Goal: Communication & Community: Answer question/provide support

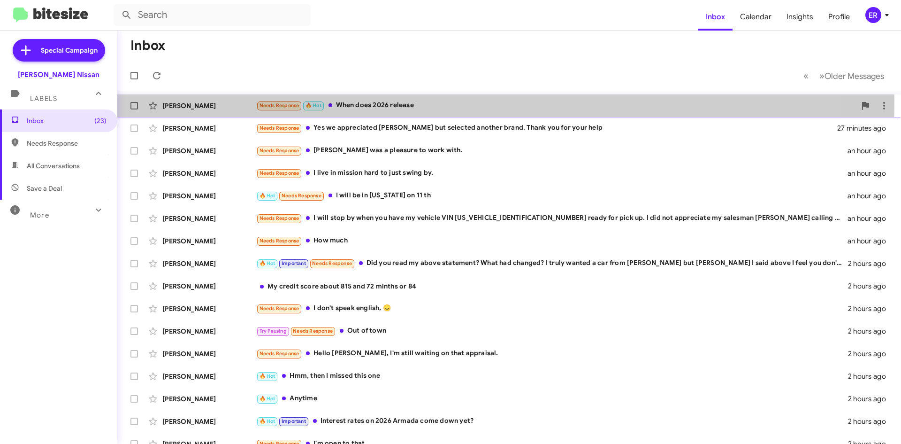
click at [391, 100] on div "Needs Response 🔥 Hot When does 2026 release" at bounding box center [556, 105] width 600 height 11
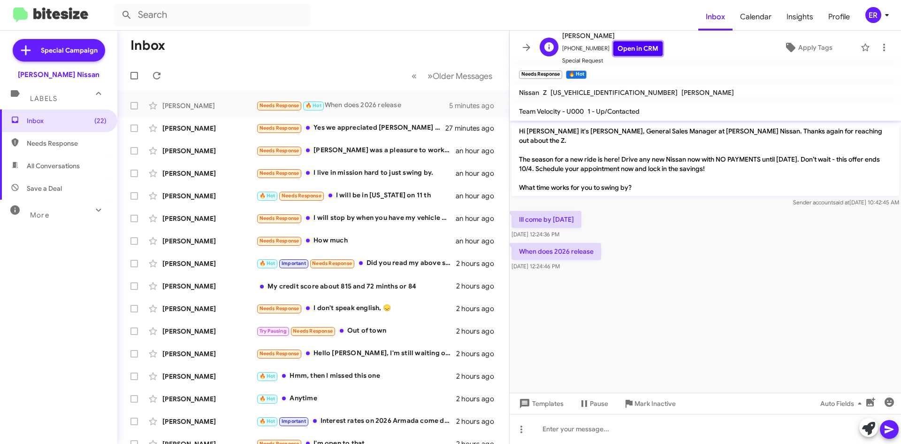
click at [623, 54] on link "Open in CRM" at bounding box center [638, 48] width 49 height 15
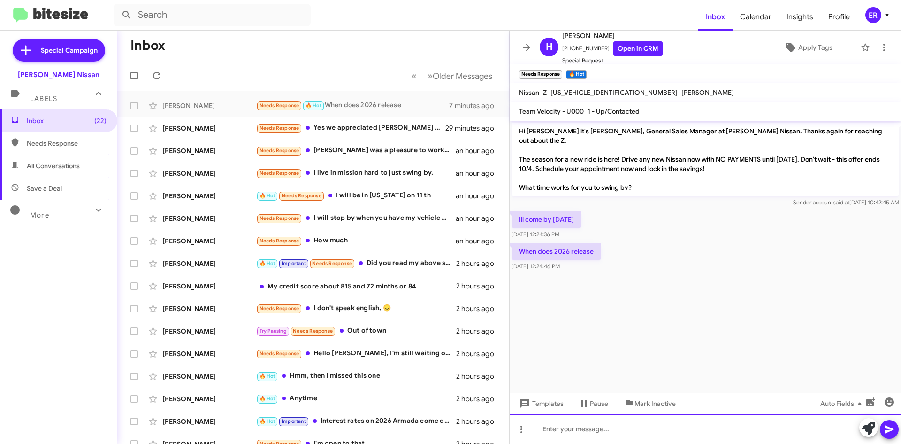
click at [622, 438] on div at bounding box center [706, 429] width 392 height 30
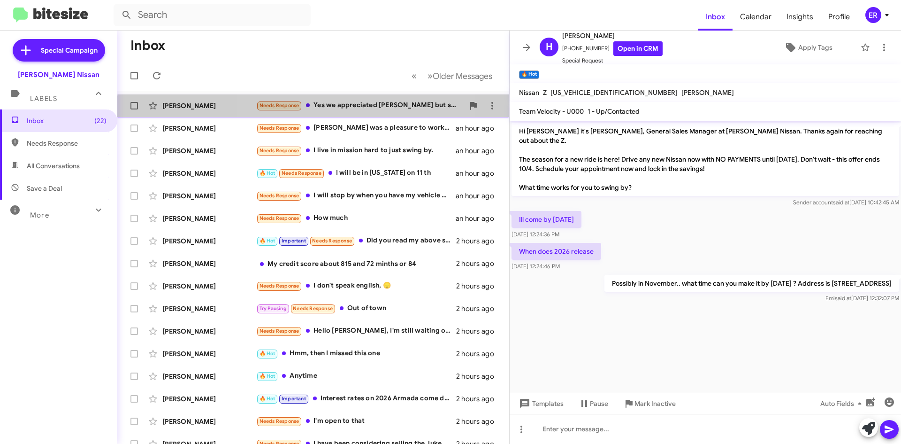
click at [351, 110] on div "Needs Response Yes we appreciated [PERSON_NAME] but selected another brand. Tha…" at bounding box center [360, 105] width 208 height 11
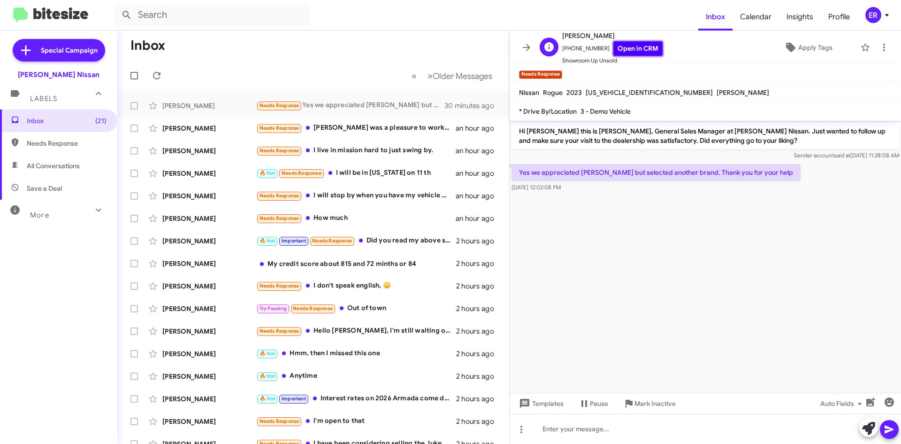
click at [645, 52] on link "Open in CRM" at bounding box center [638, 48] width 49 height 15
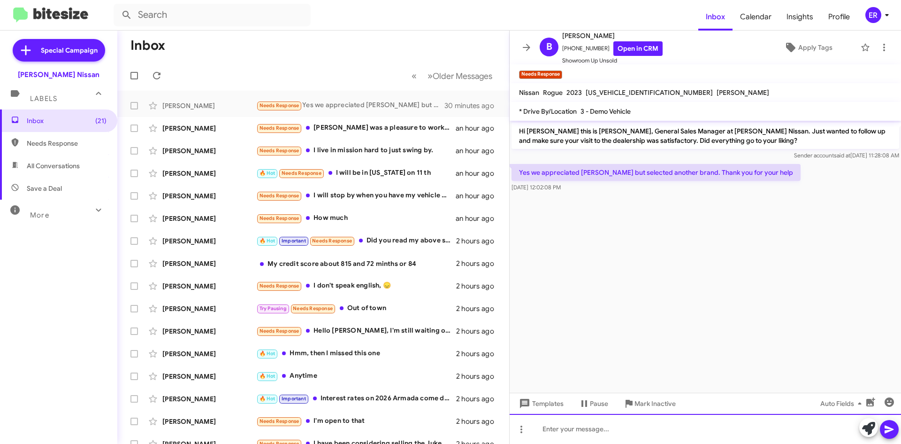
click at [593, 434] on div at bounding box center [706, 429] width 392 height 30
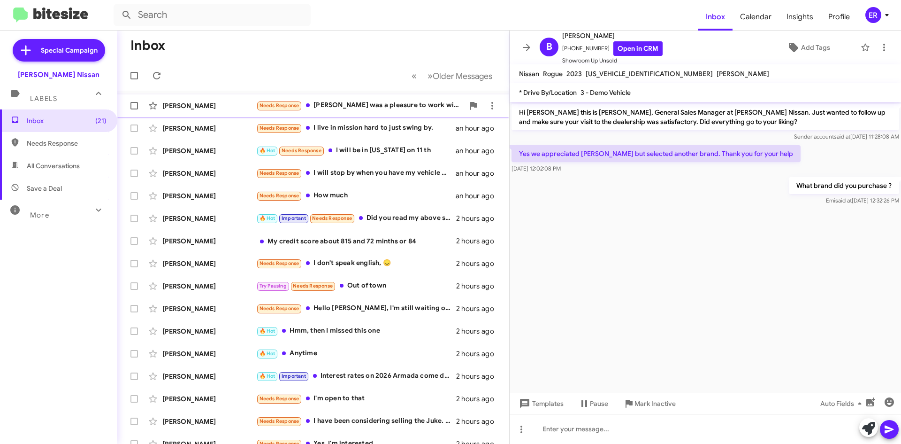
click at [356, 100] on div "[PERSON_NAME] Needs Response [PERSON_NAME] was a pleasure to work with. an hour…" at bounding box center [313, 105] width 377 height 19
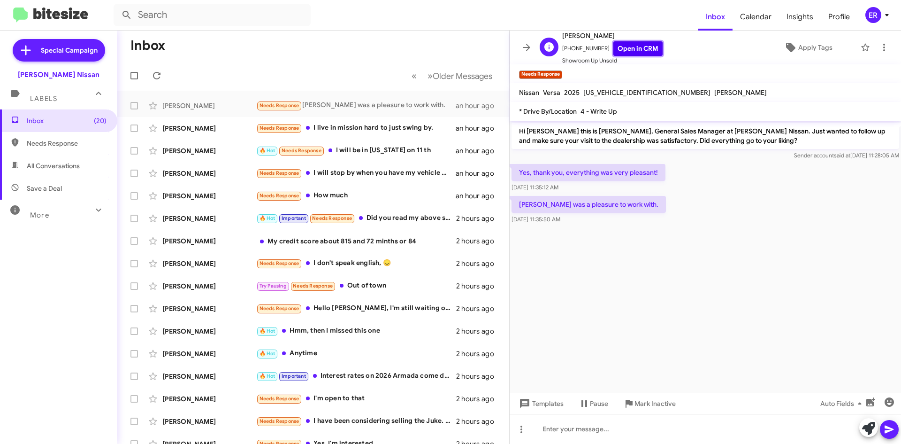
click at [641, 48] on link "Open in CRM" at bounding box center [638, 48] width 49 height 15
click at [385, 136] on div "[PERSON_NAME] Needs Response I live in mission hard to just swing by. an hour a…" at bounding box center [313, 128] width 377 height 19
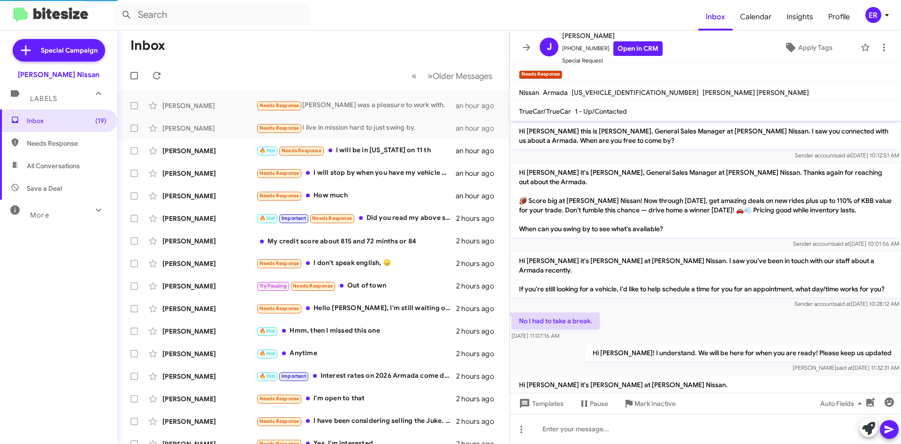
scroll to position [100, 0]
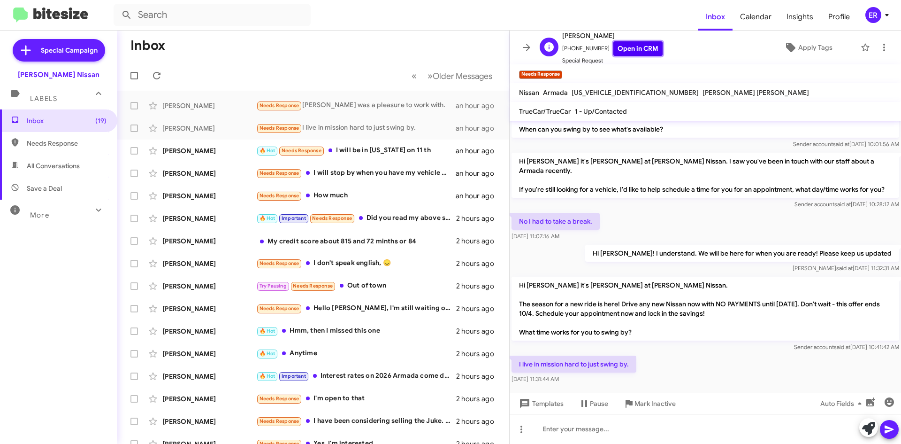
click at [639, 53] on link "Open in CRM" at bounding box center [638, 48] width 49 height 15
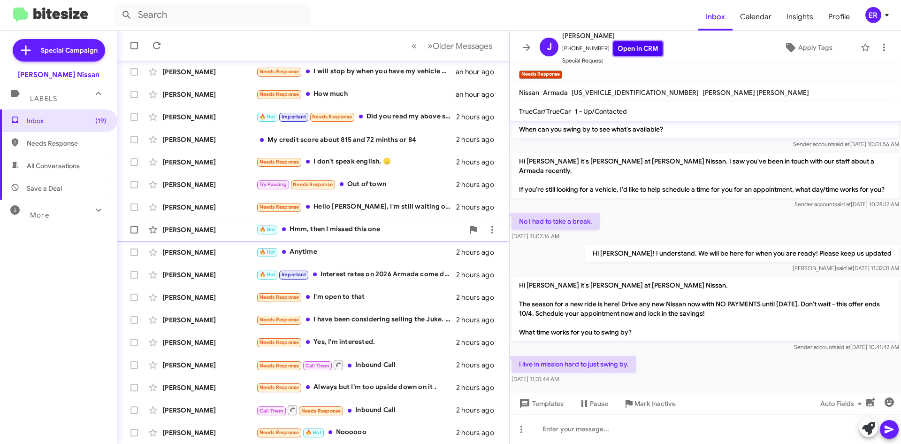
scroll to position [0, 0]
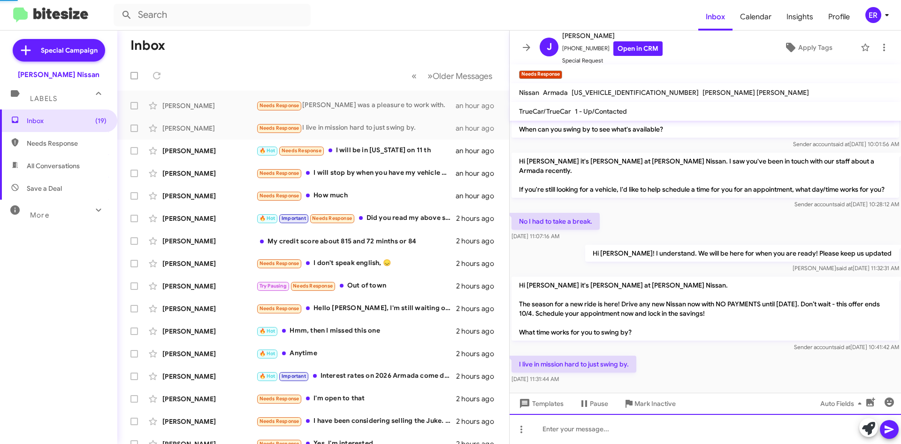
click at [601, 433] on div at bounding box center [706, 429] width 392 height 30
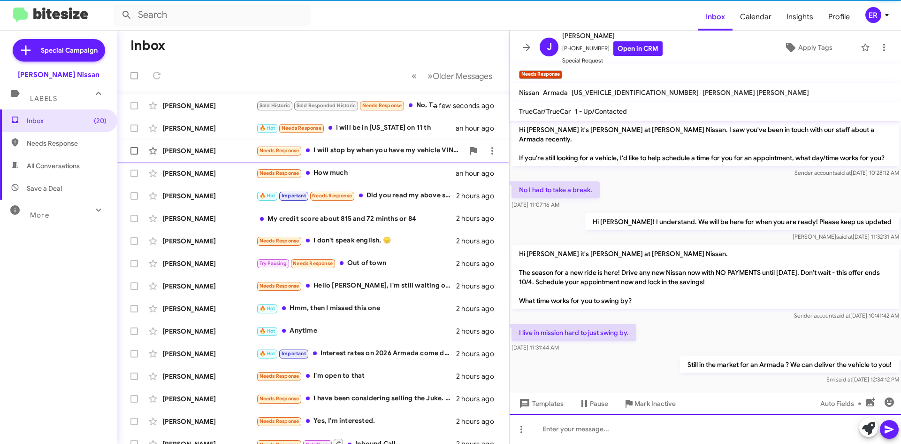
scroll to position [134, 0]
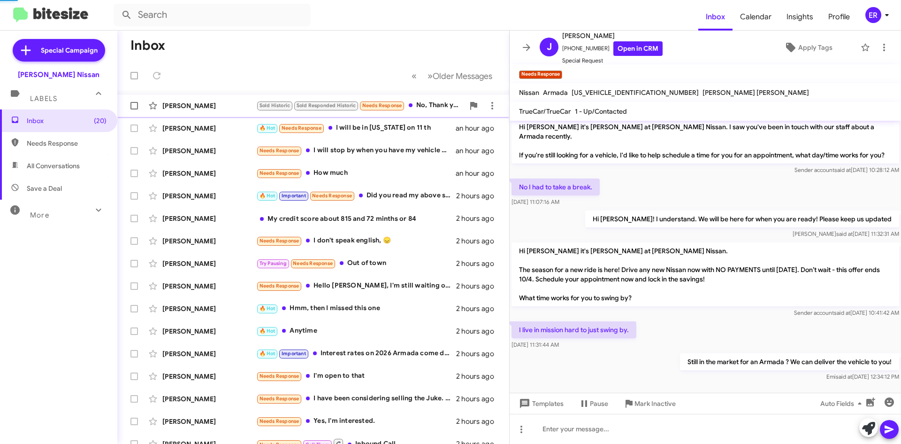
click at [209, 102] on div "[PERSON_NAME]" at bounding box center [209, 105] width 94 height 9
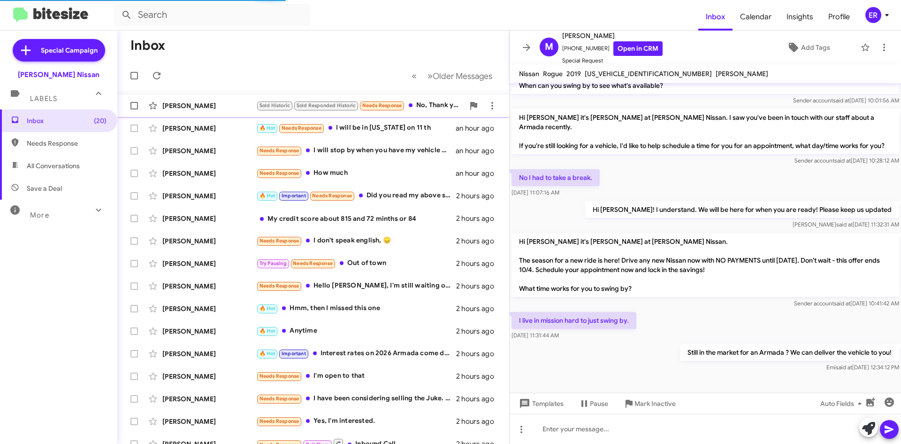
scroll to position [36, 0]
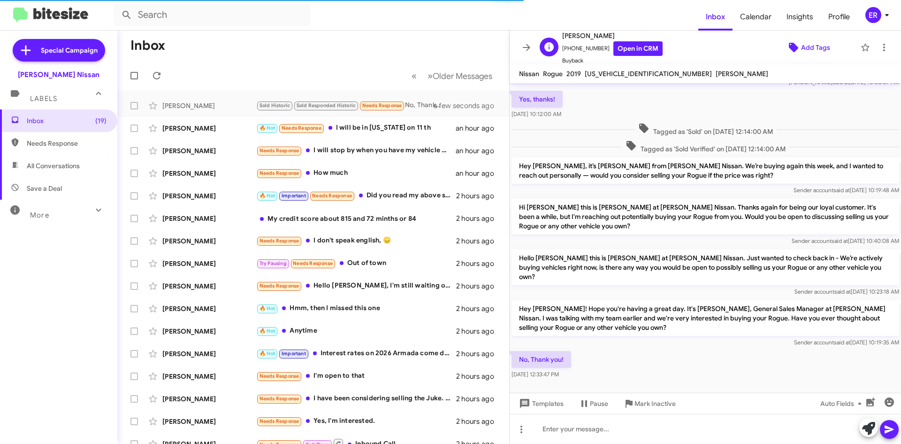
click at [816, 51] on span "Add Tags" at bounding box center [815, 47] width 29 height 17
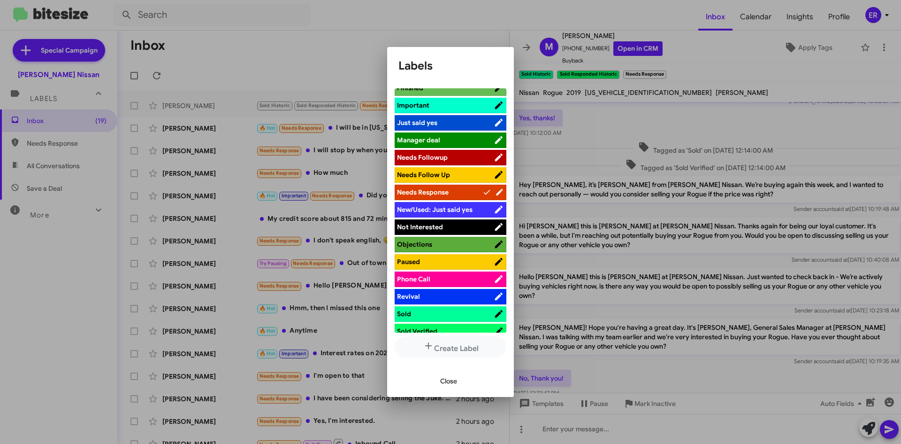
scroll to position [416, 0]
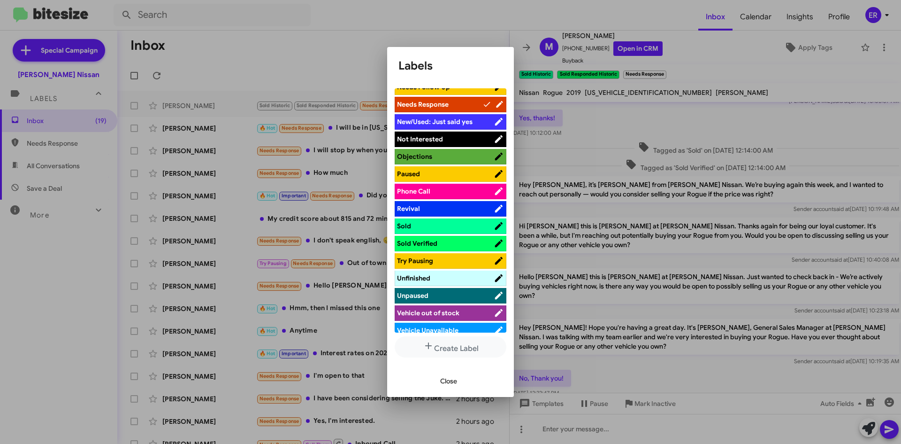
click at [450, 131] on li "Not Interested" at bounding box center [451, 138] width 112 height 15
click at [455, 134] on span "Not Interested" at bounding box center [445, 138] width 97 height 9
click at [459, 387] on button "Close" at bounding box center [449, 380] width 32 height 17
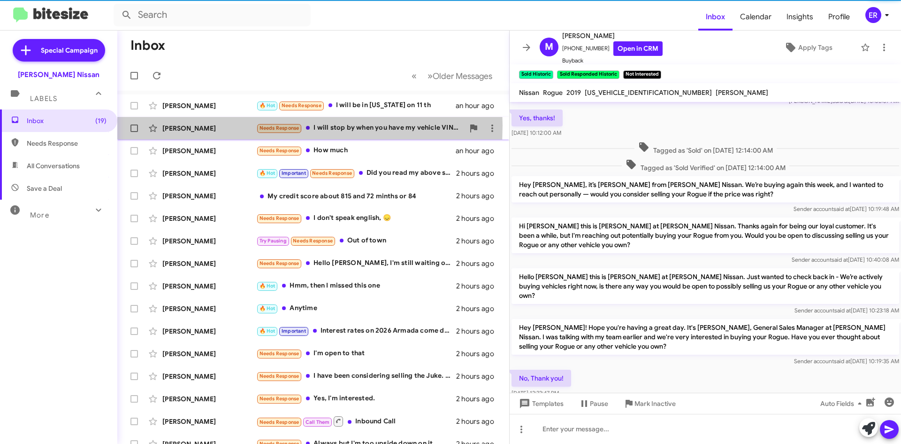
click at [213, 125] on div "[PERSON_NAME]" at bounding box center [209, 127] width 94 height 9
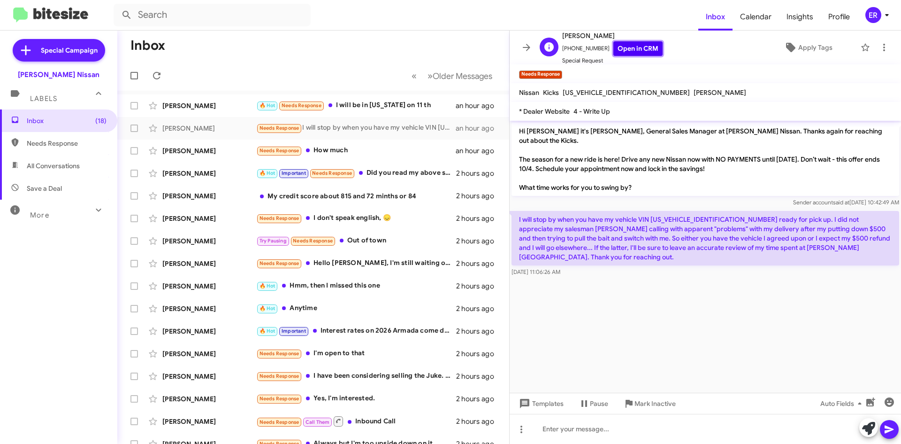
click at [645, 51] on link "Open in CRM" at bounding box center [638, 48] width 49 height 15
click at [519, 433] on icon at bounding box center [521, 428] width 11 height 11
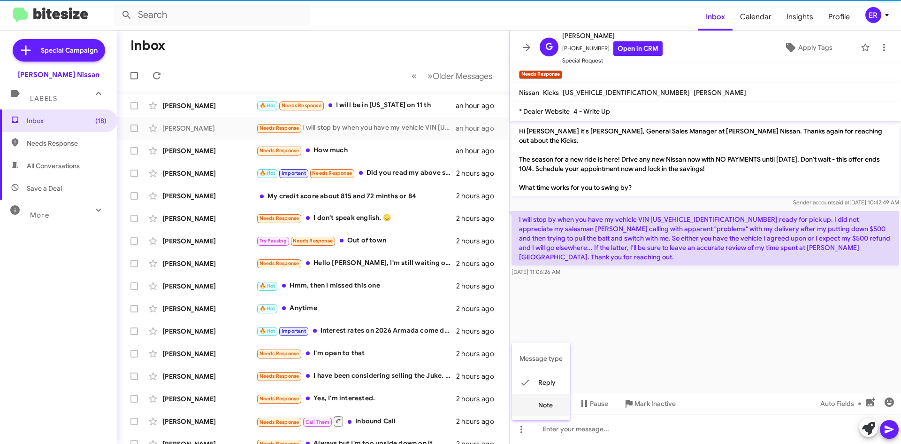
click at [541, 414] on button "note" at bounding box center [541, 404] width 58 height 23
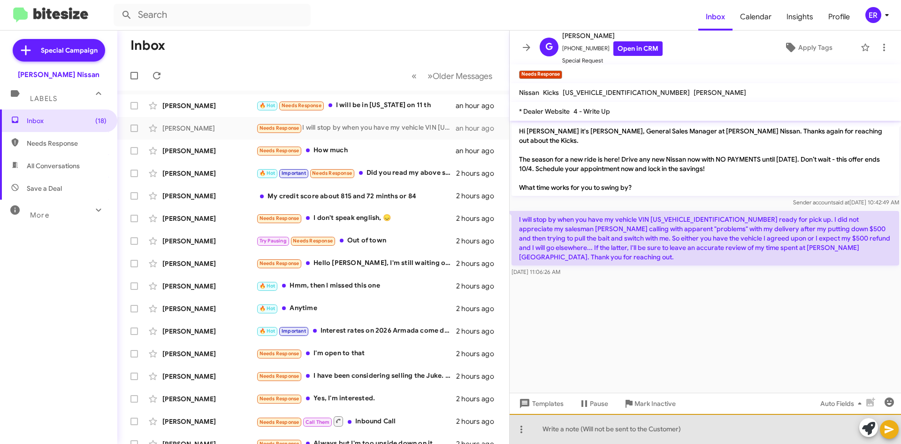
click at [568, 436] on div at bounding box center [706, 429] width 392 height 30
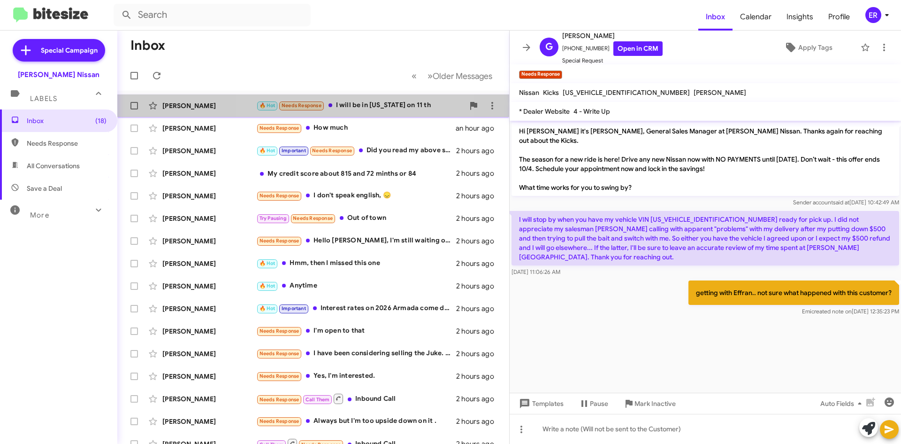
click at [366, 116] on span "[PERSON_NAME] 🔥 Hot Needs Response I will be in [US_STATE] on 11 th an hour ago" at bounding box center [313, 105] width 392 height 23
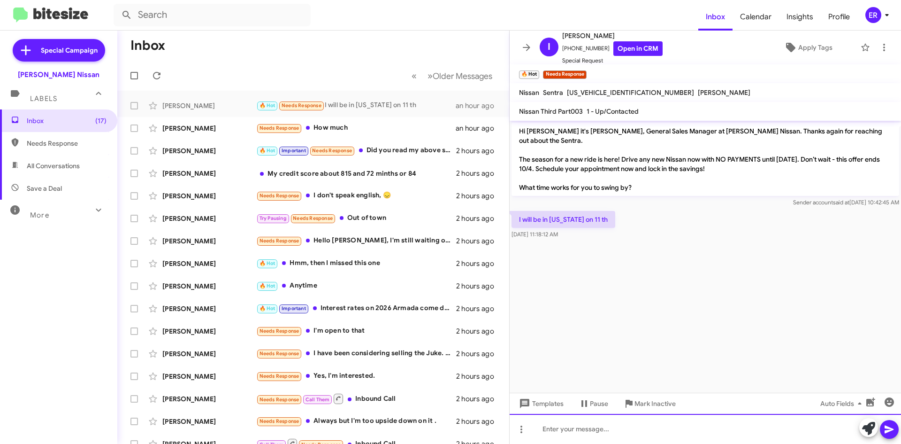
click at [572, 431] on div at bounding box center [706, 429] width 392 height 30
click at [663, 430] on div "Great! We would love to help you" at bounding box center [706, 429] width 392 height 30
click at [803, 428] on div "Great! We would love to help you out finding your next vehicle that weekend.. w…" at bounding box center [706, 429] width 392 height 30
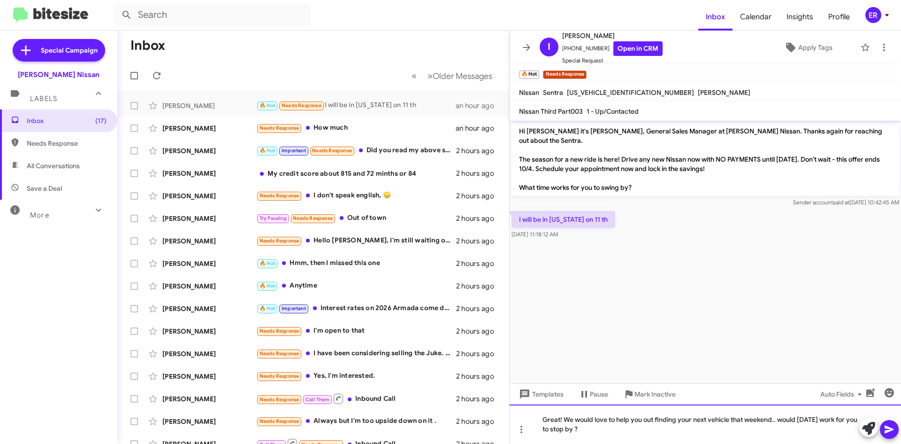
click at [680, 430] on div "Great! We would love to help you out finding your next vehicle that weekend.. w…" at bounding box center [706, 423] width 392 height 39
click at [776, 417] on div "Great! We would love to help you out finding your next vehicle that weekend.. w…" at bounding box center [706, 423] width 392 height 39
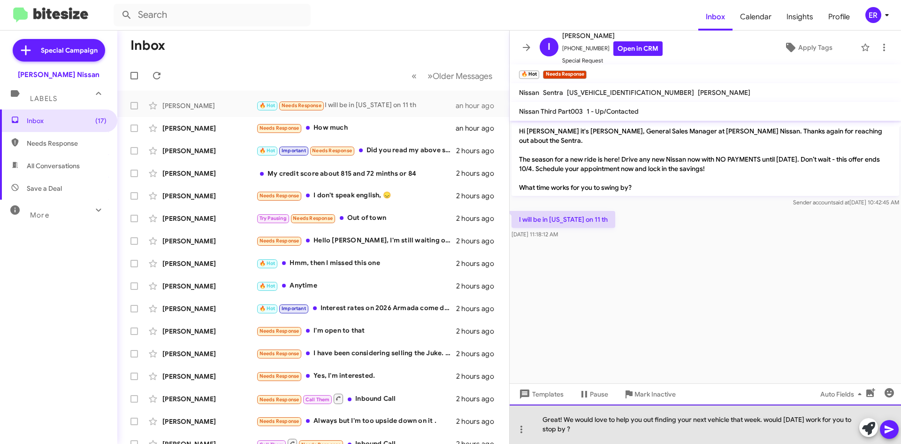
click at [772, 418] on div "Great! We would love to help you out finding your next vehicle that week. would…" at bounding box center [706, 423] width 392 height 39
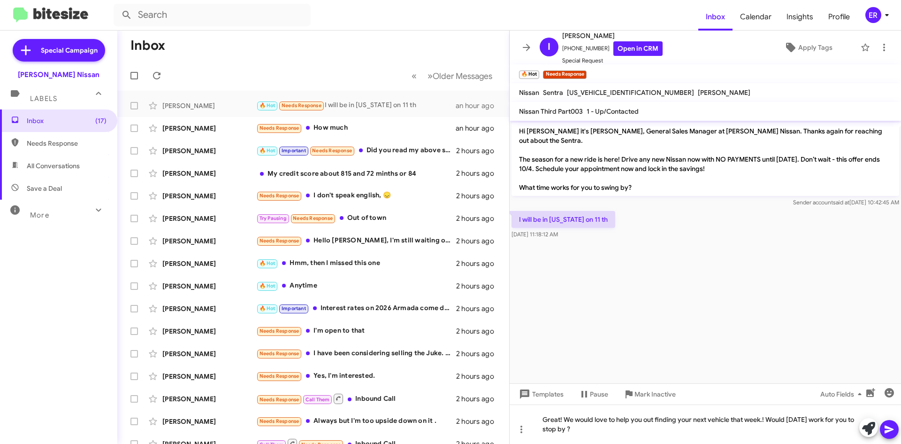
click at [608, 322] on cdk-virtual-scroll-viewport "Hi [PERSON_NAME] it's [PERSON_NAME], General Sales Manager at [PERSON_NAME] Nis…" at bounding box center [706, 252] width 392 height 262
click at [583, 317] on cdk-virtual-scroll-viewport "Hi [PERSON_NAME] it's [PERSON_NAME], General Sales Manager at [PERSON_NAME] Nis…" at bounding box center [706, 252] width 392 height 262
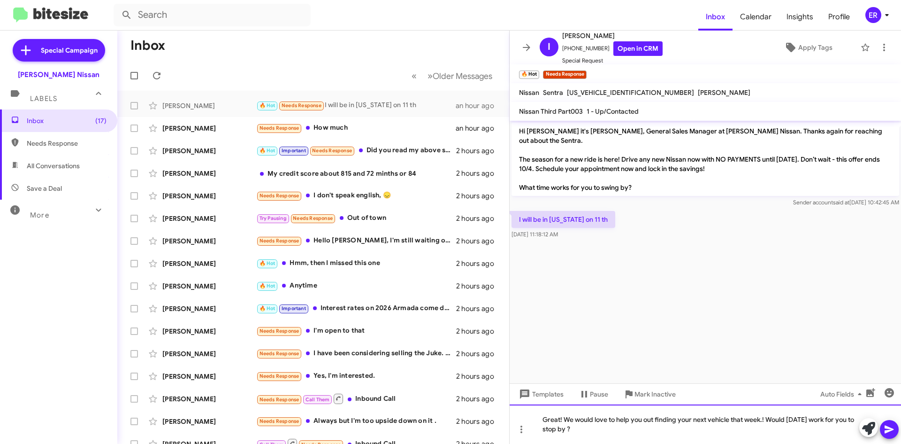
drag, startPoint x: 612, startPoint y: 433, endPoint x: 745, endPoint y: 413, distance: 134.4
click at [745, 413] on div "Great! We would love to help you out finding your next vehicle that week.! Woul…" at bounding box center [706, 423] width 392 height 39
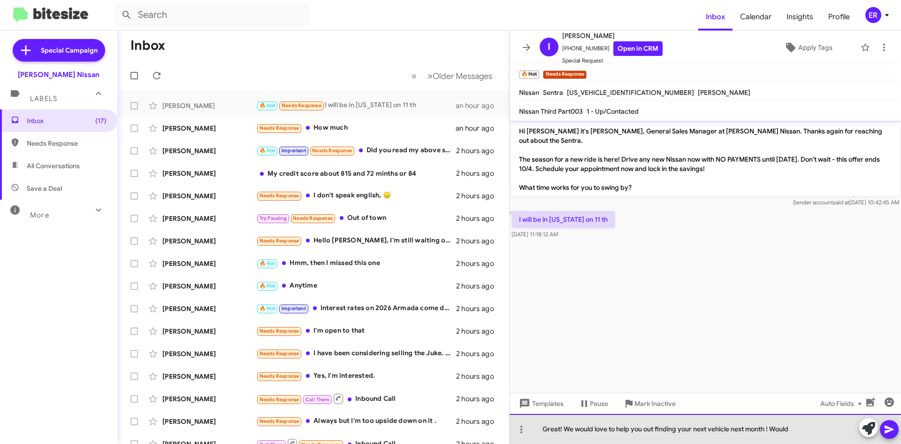
click at [814, 433] on div "Great! We would love to help you out finding your next vehicle next month ! Wou…" at bounding box center [706, 429] width 392 height 30
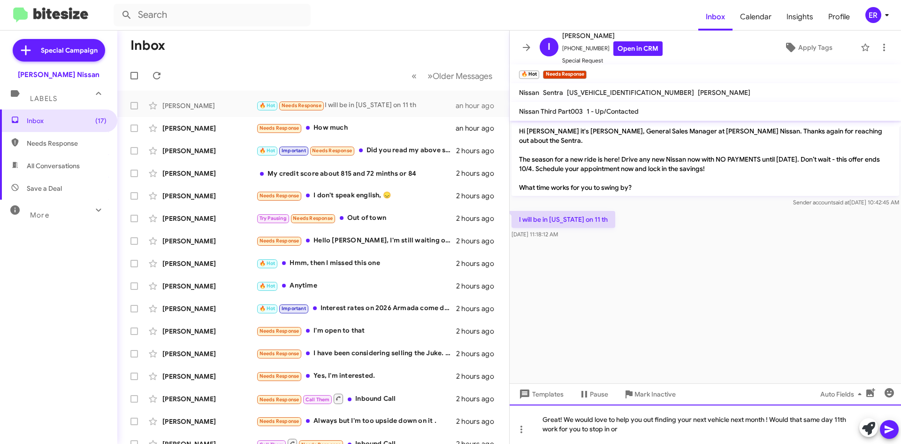
click at [630, 430] on div "Great! We would love to help you out finding your next vehicle next month ! Wou…" at bounding box center [706, 423] width 392 height 39
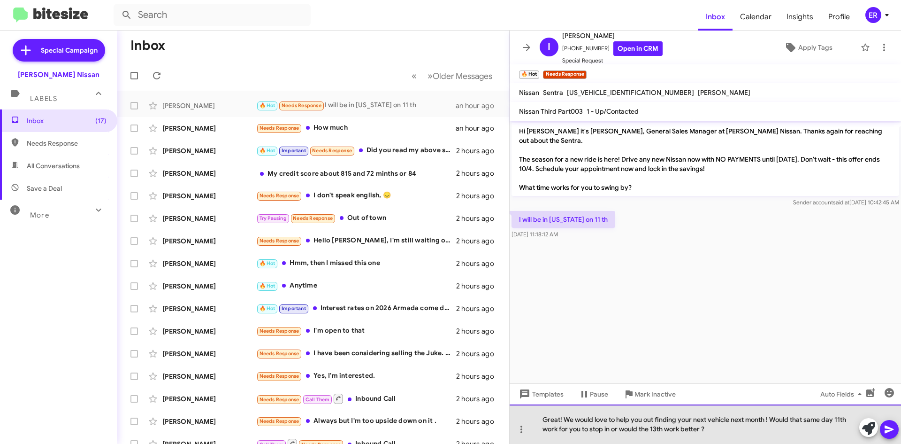
click at [650, 425] on div "Great! We would love to help you out finding your next vehicle next month ! Wou…" at bounding box center [706, 423] width 392 height 39
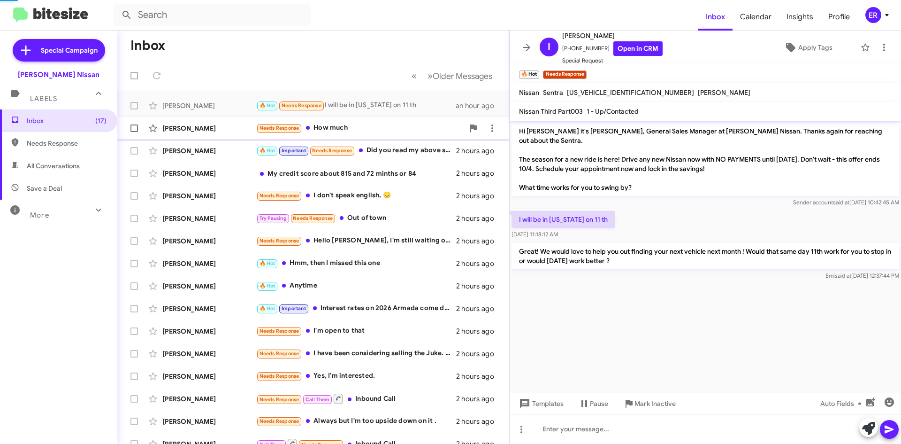
click at [412, 123] on div "Needs Response How much" at bounding box center [360, 128] width 208 height 11
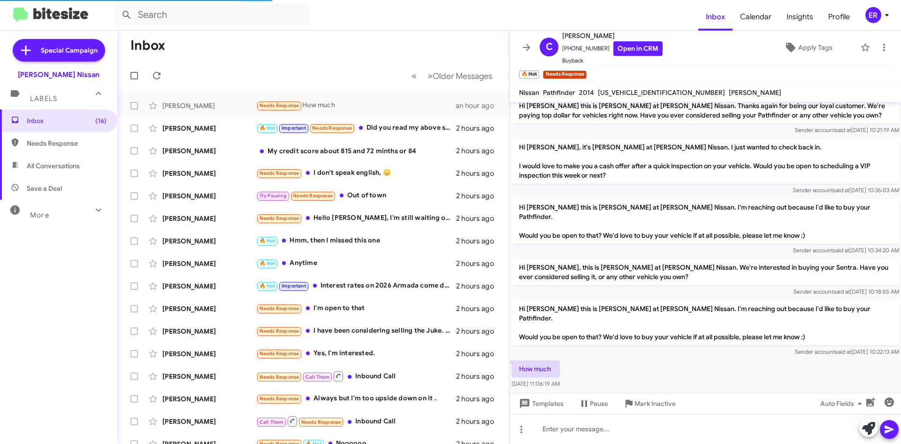
scroll to position [168, 0]
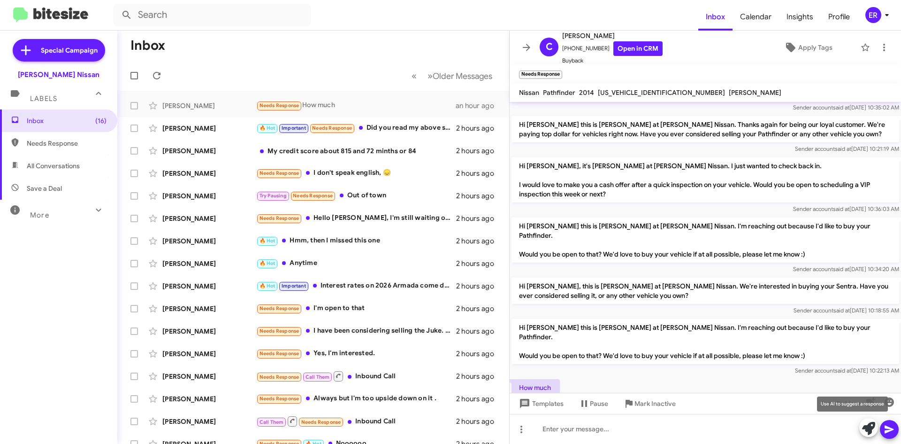
click at [864, 424] on icon at bounding box center [868, 428] width 13 height 13
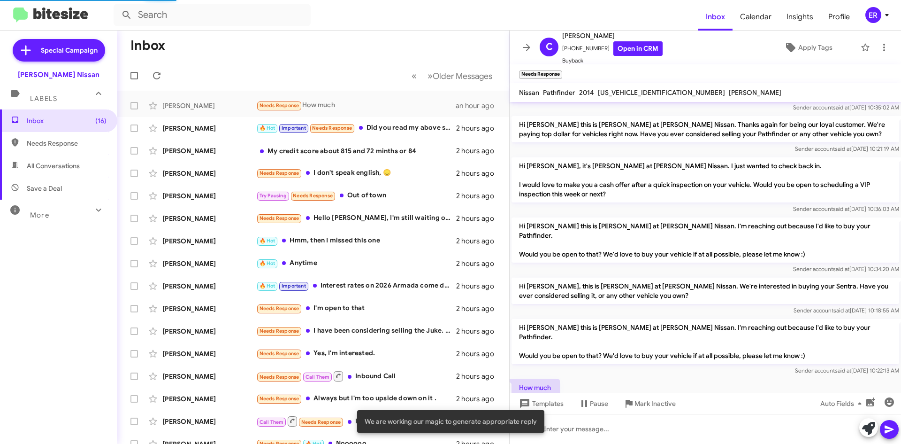
scroll to position [187, 0]
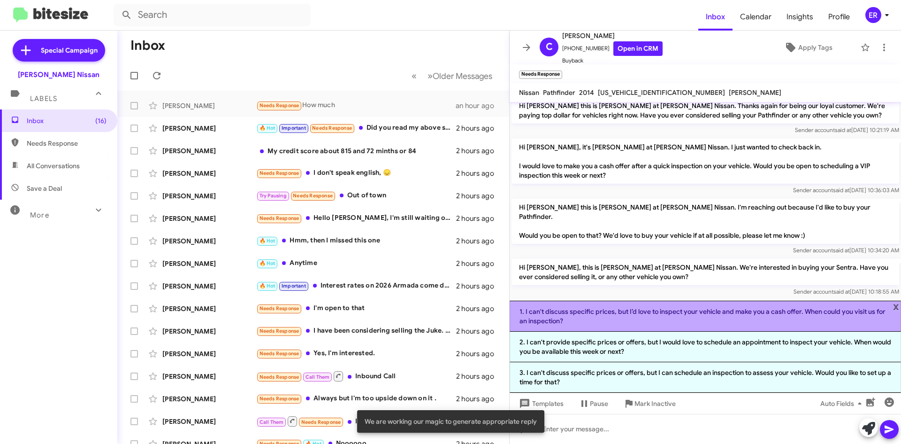
click at [630, 327] on li "1. I can't discuss specific prices, but I’d love to inspect your vehicle and ma…" at bounding box center [706, 315] width 392 height 31
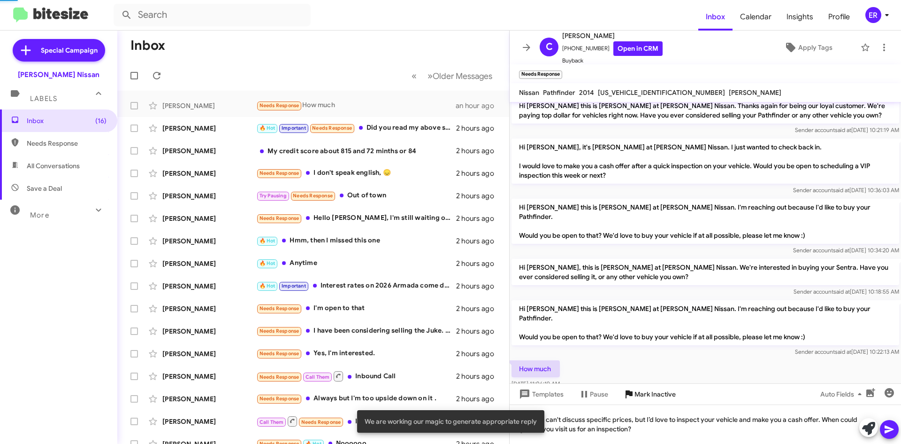
scroll to position [177, 0]
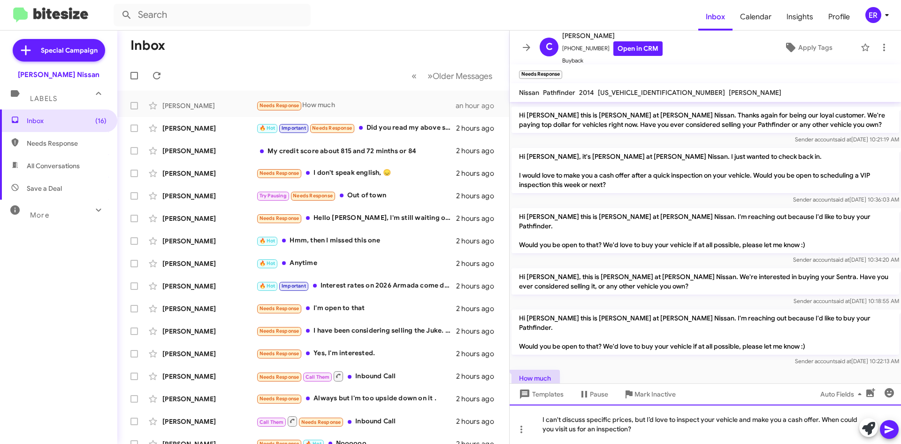
click at [648, 431] on div "I can't discuss specific prices, but I’d love to inspect your vehicle and make …" at bounding box center [706, 423] width 392 height 39
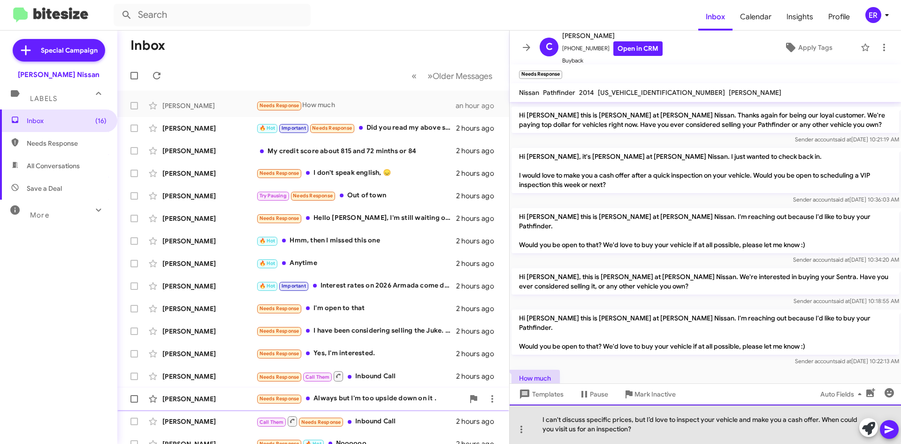
drag, startPoint x: 645, startPoint y: 420, endPoint x: 493, endPoint y: 406, distance: 152.3
click at [491, 408] on div "Inbox « Previous » Next Older Messages [PERSON_NAME] Needs Response How much an…" at bounding box center [509, 237] width 784 height 413
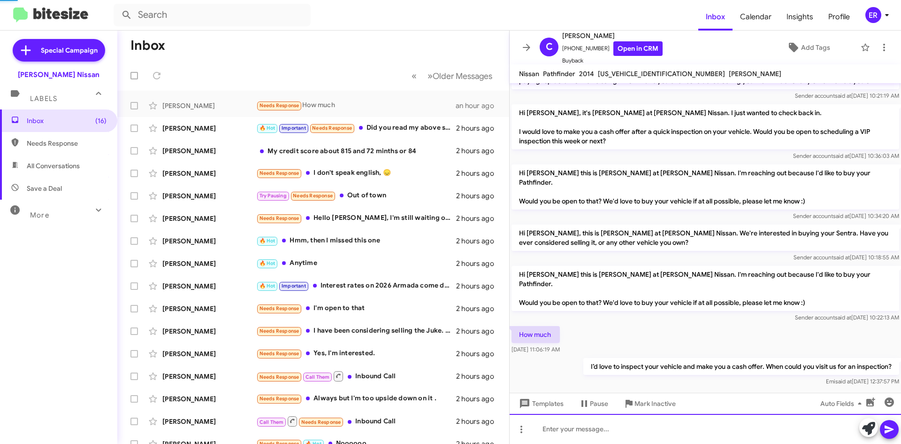
scroll to position [184, 0]
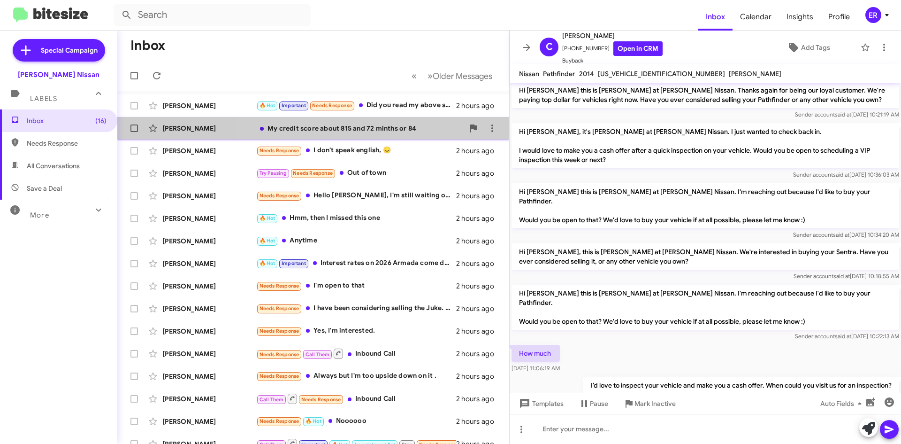
click at [412, 117] on span "[PERSON_NAME] My credit score about 815 and 72 minths or 84 2 hours ago" at bounding box center [313, 128] width 392 height 23
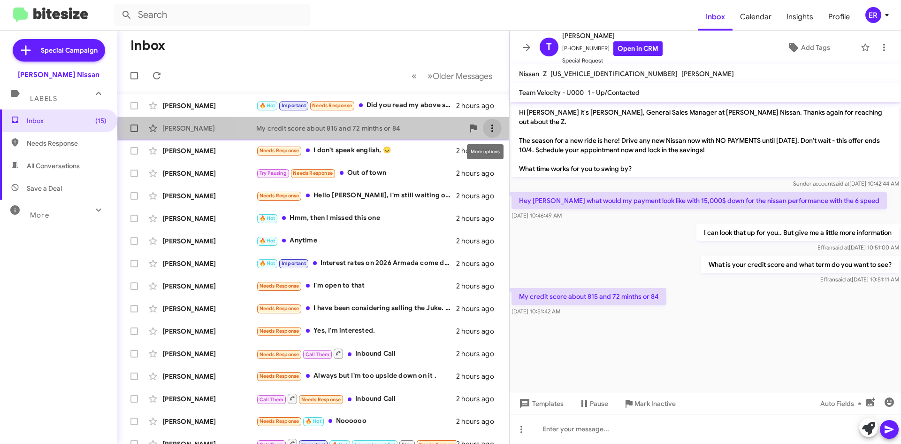
click at [487, 128] on icon at bounding box center [492, 128] width 11 height 11
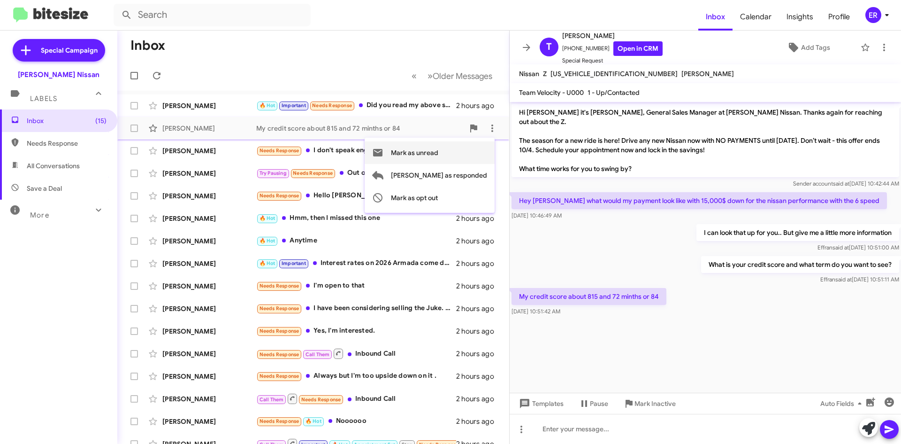
click at [438, 154] on span "Mark as unread" at bounding box center [414, 152] width 47 height 23
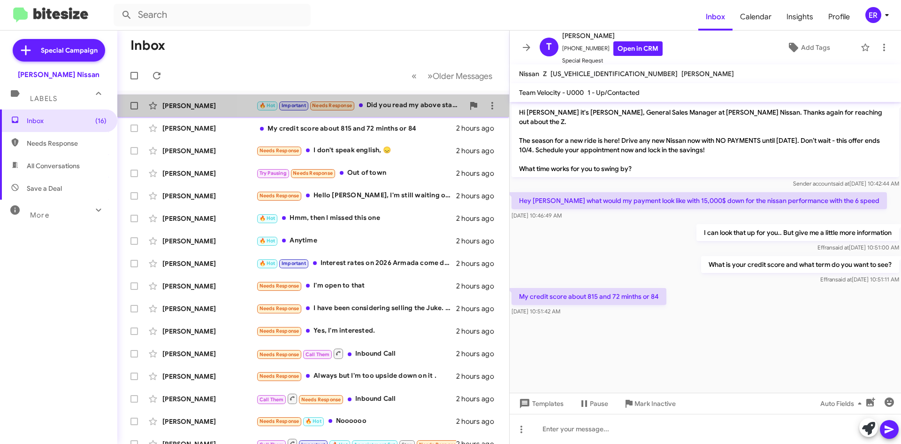
click at [400, 111] on div "[PERSON_NAME] 🔥 Hot Important Needs Response Did you read my above statement? W…" at bounding box center [313, 105] width 377 height 19
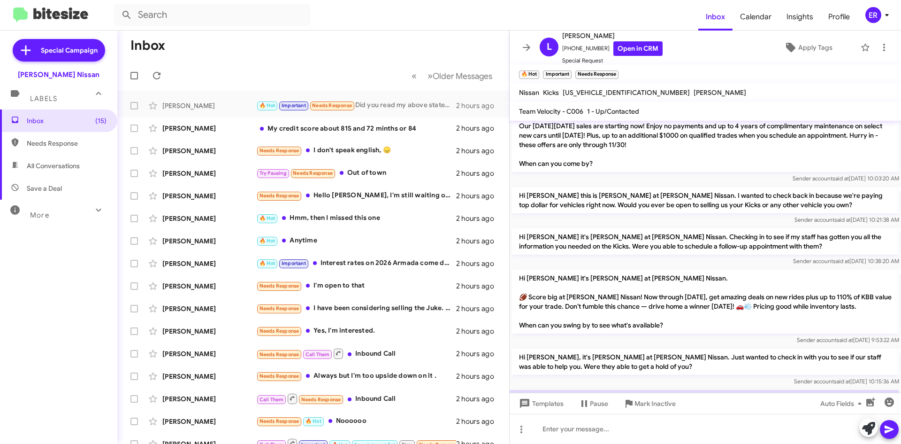
scroll to position [815, 0]
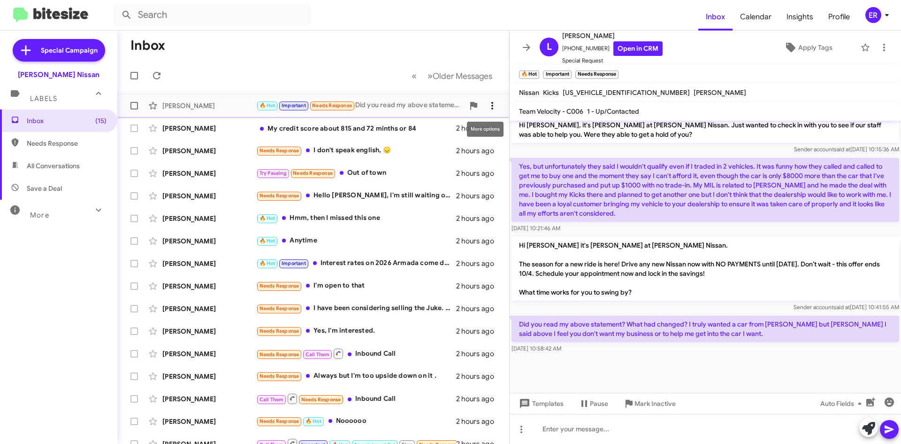
click at [488, 106] on icon at bounding box center [492, 105] width 11 height 11
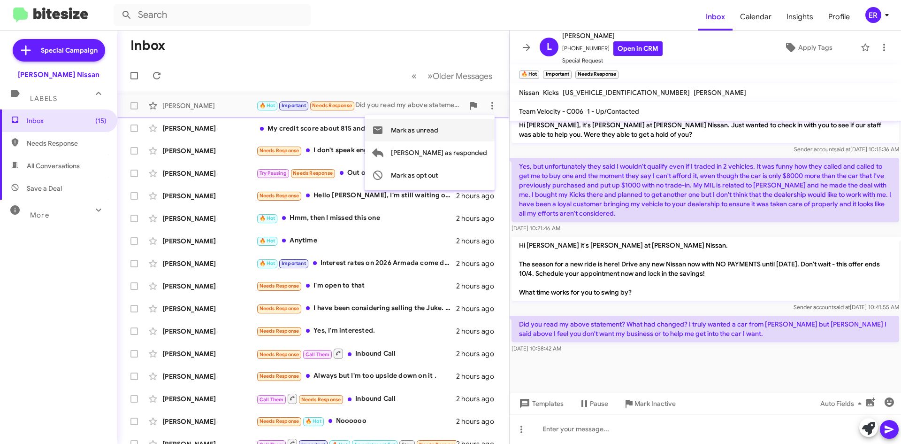
click at [438, 125] on span "Mark as unread" at bounding box center [414, 130] width 47 height 23
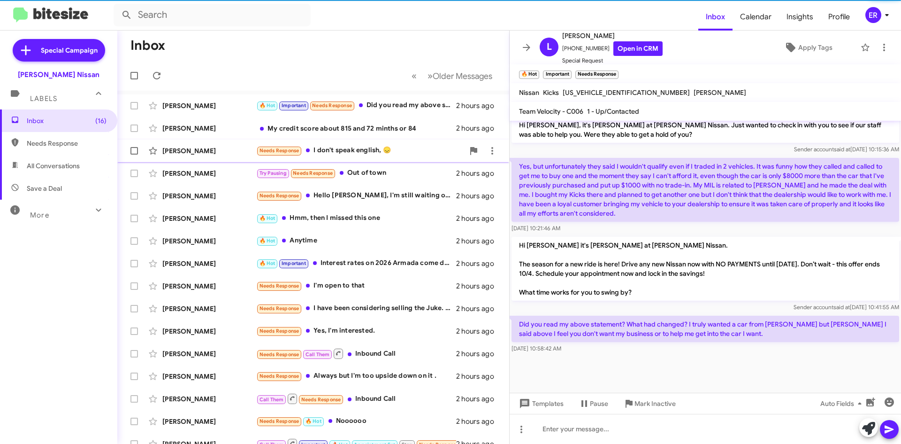
click at [388, 153] on div "Needs Response I don't speak english, 😞" at bounding box center [360, 150] width 208 height 11
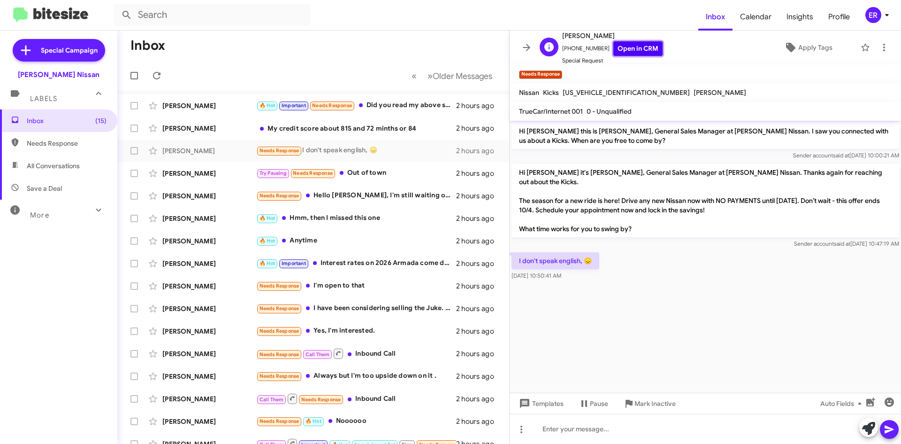
click at [629, 52] on link "Open in CRM" at bounding box center [638, 48] width 49 height 15
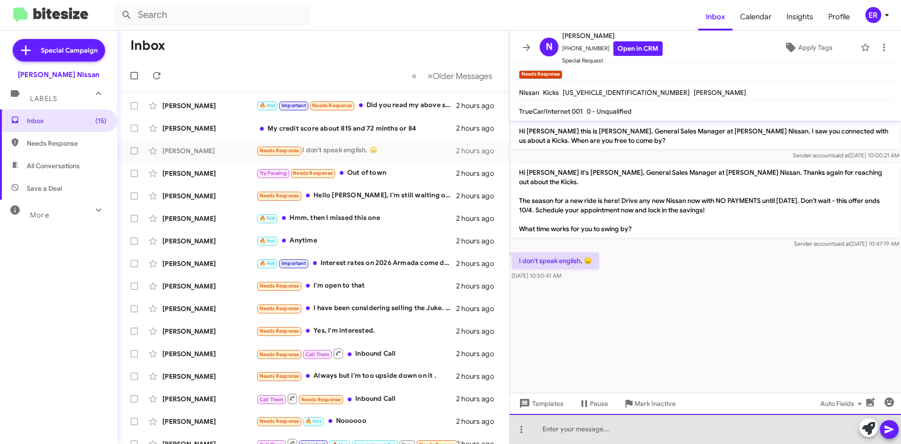
click at [575, 433] on div at bounding box center [706, 429] width 392 height 30
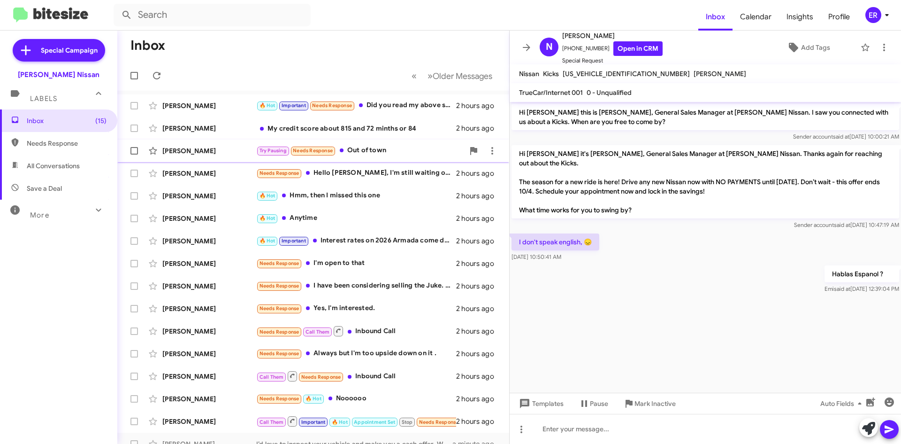
click at [386, 151] on div "Try Pausing Needs Response Out of town" at bounding box center [360, 150] width 208 height 11
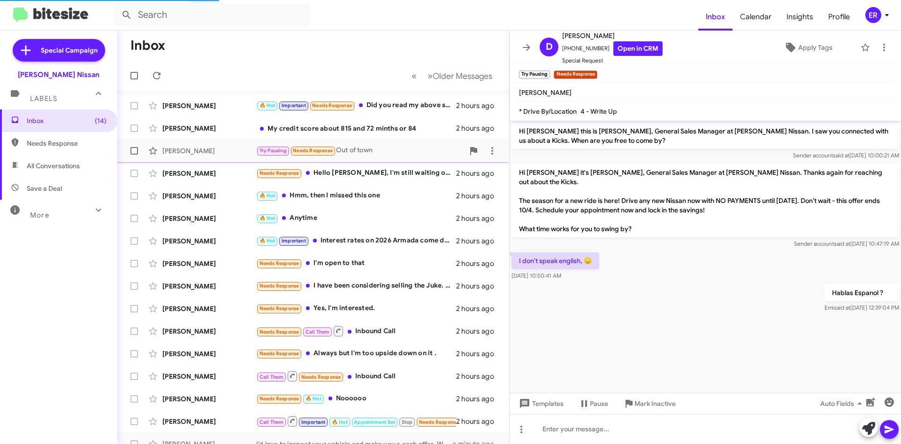
scroll to position [124, 0]
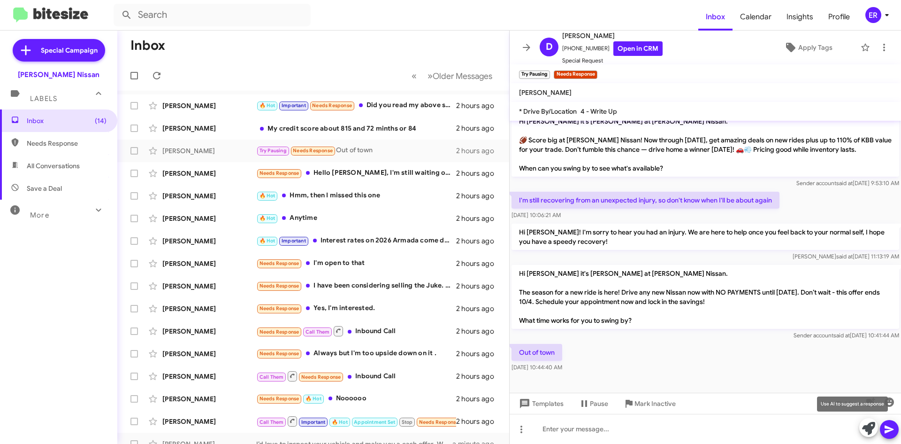
click at [867, 430] on icon at bounding box center [868, 428] width 13 height 13
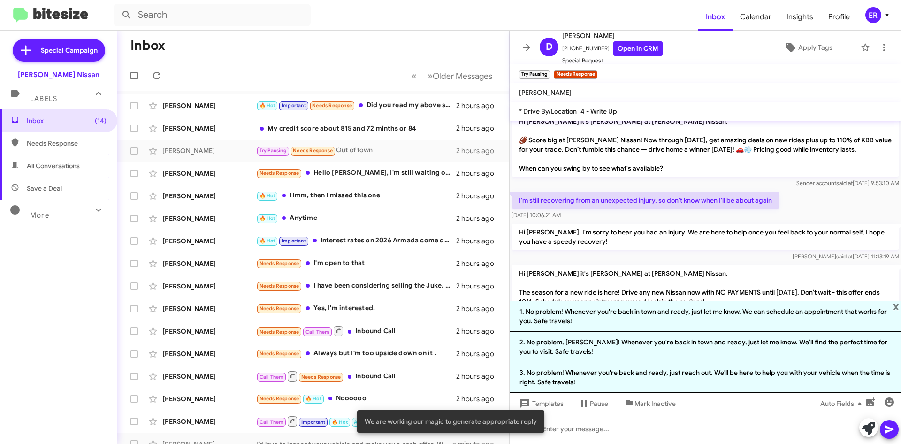
click at [668, 315] on li "1. No problem! Whenever you're back in town and ready, just let me know. We can…" at bounding box center [706, 315] width 392 height 31
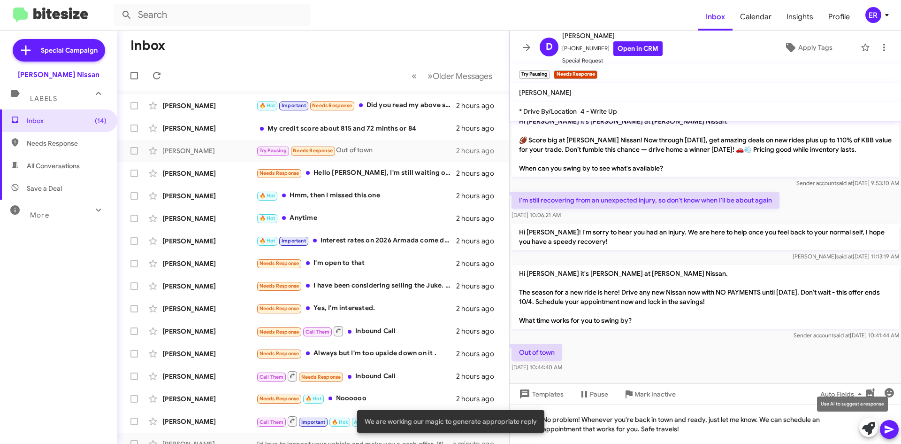
click at [873, 429] on icon at bounding box center [868, 428] width 13 height 13
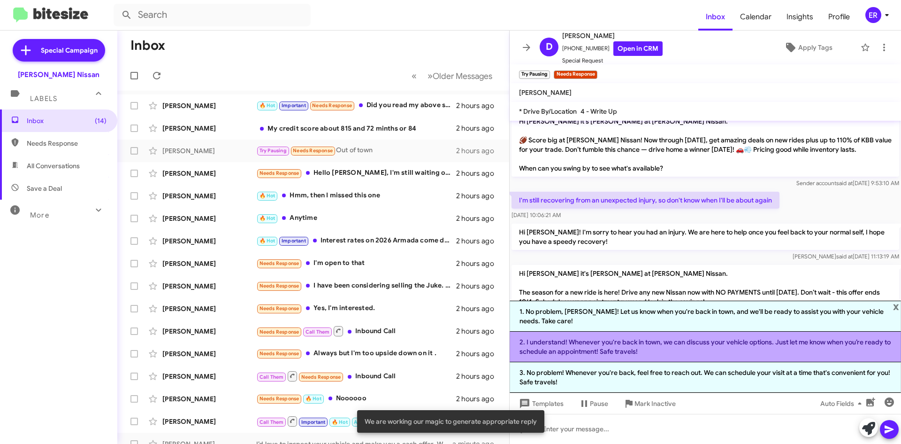
click at [708, 356] on li "2. I understand! Whenever you're back in town, we can discuss your vehicle opti…" at bounding box center [706, 346] width 392 height 31
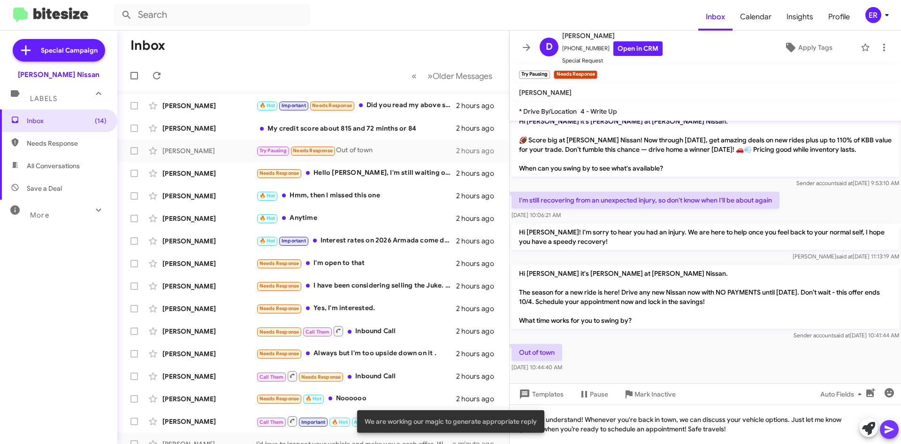
click at [888, 430] on icon at bounding box center [889, 429] width 9 height 8
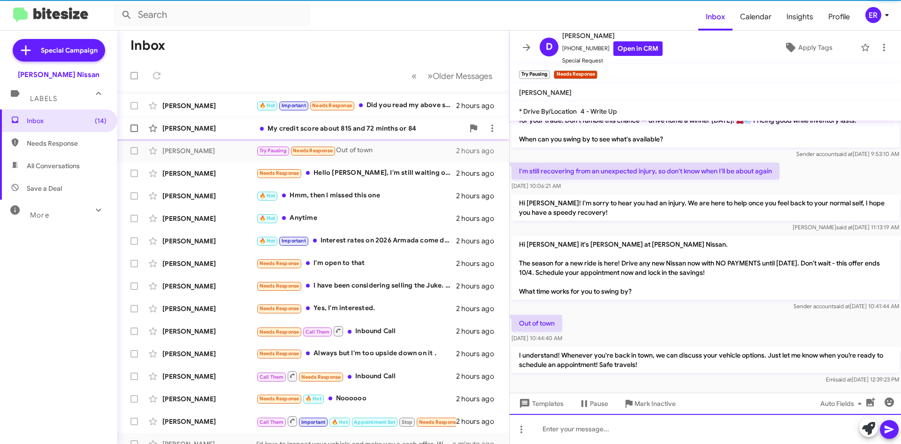
scroll to position [168, 0]
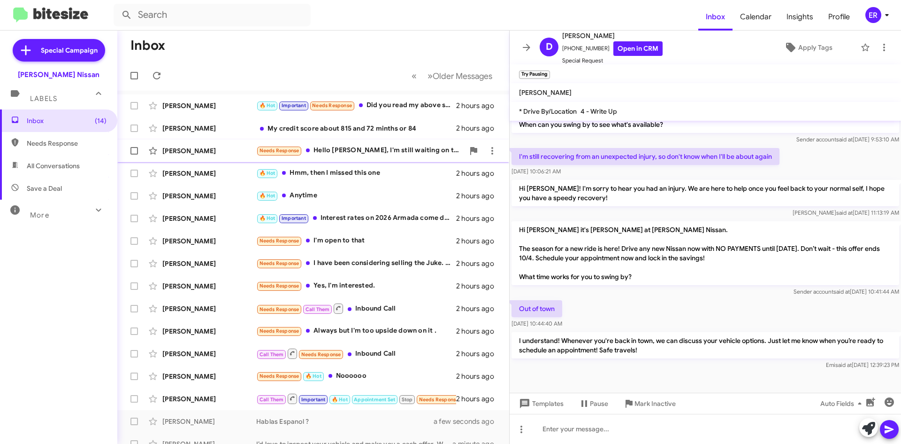
click at [374, 155] on div "Needs Response Hello [PERSON_NAME], I'm still waiting on that appraisal." at bounding box center [360, 150] width 208 height 11
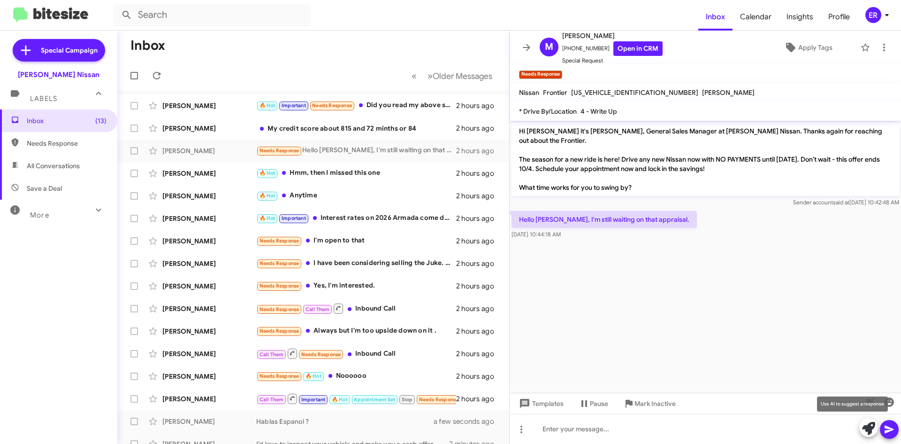
click at [867, 423] on icon at bounding box center [868, 428] width 13 height 13
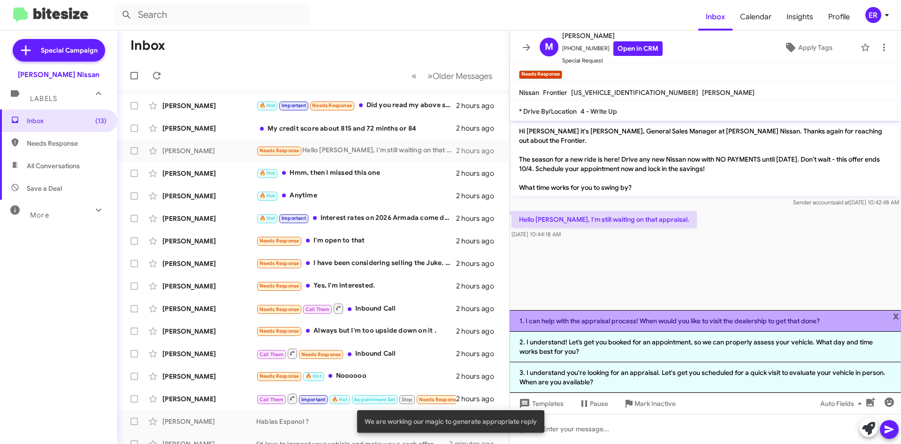
click at [657, 325] on li "1. I can help with the appraisal process! When would you like to visit the deal…" at bounding box center [706, 321] width 392 height 22
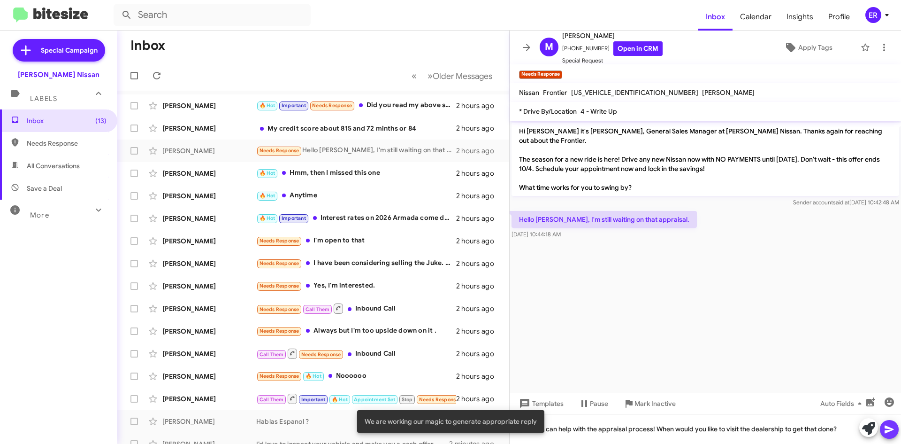
click at [889, 426] on icon at bounding box center [889, 428] width 11 height 11
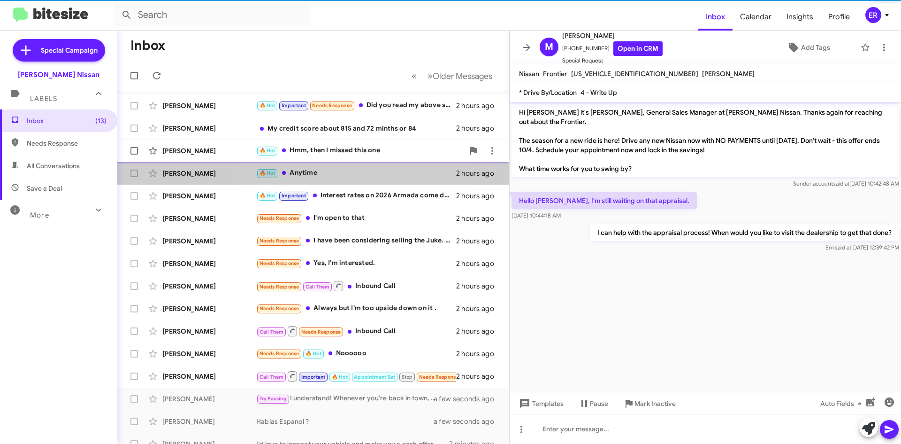
click at [351, 172] on div "🔥 Hot Anytime" at bounding box center [356, 173] width 200 height 11
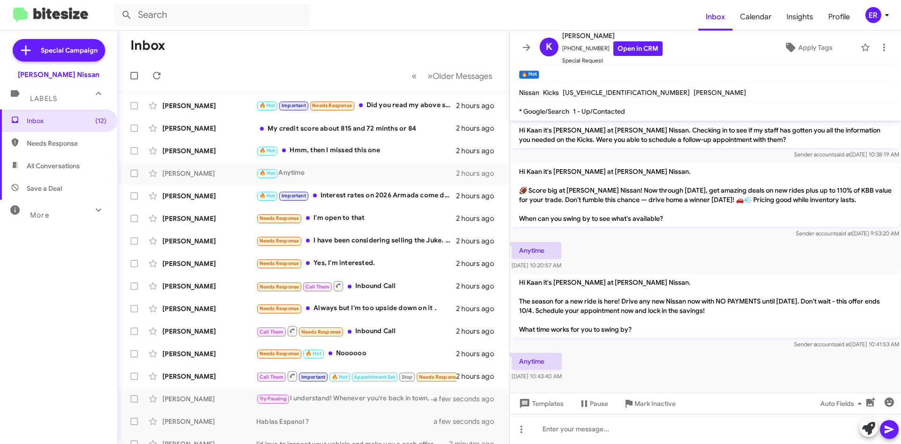
scroll to position [71, 0]
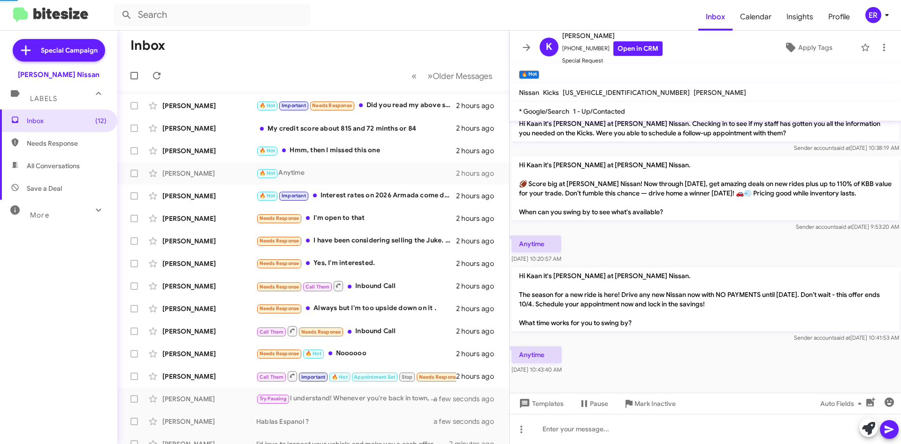
click at [876, 435] on div at bounding box center [879, 428] width 39 height 21
click at [873, 433] on icon at bounding box center [868, 428] width 13 height 13
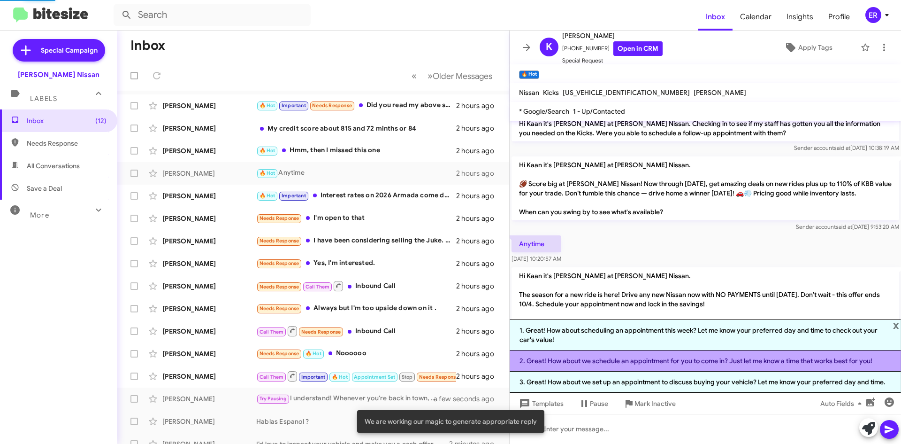
click at [612, 361] on li "2. Great! How about we schedule an appointment for you to come in? Just let me …" at bounding box center [706, 360] width 392 height 21
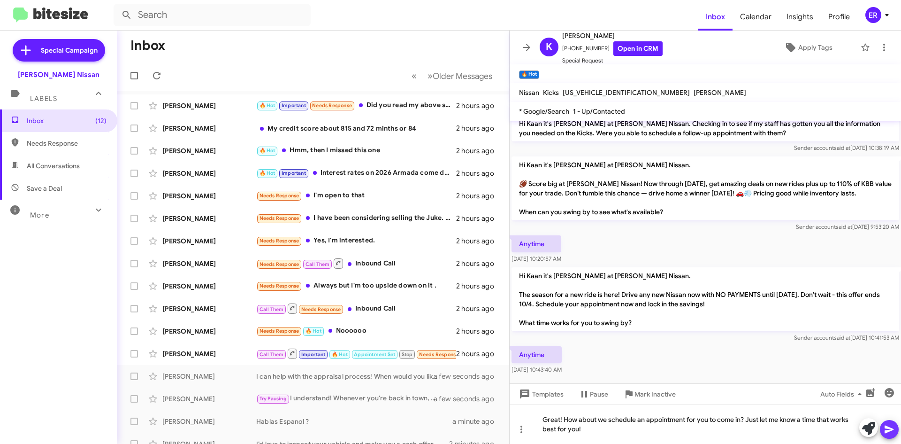
click at [886, 433] on icon at bounding box center [889, 428] width 11 height 11
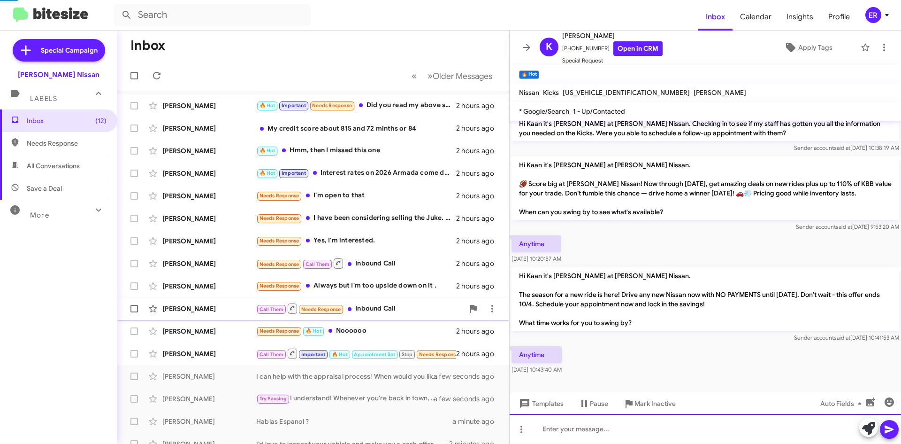
scroll to position [0, 0]
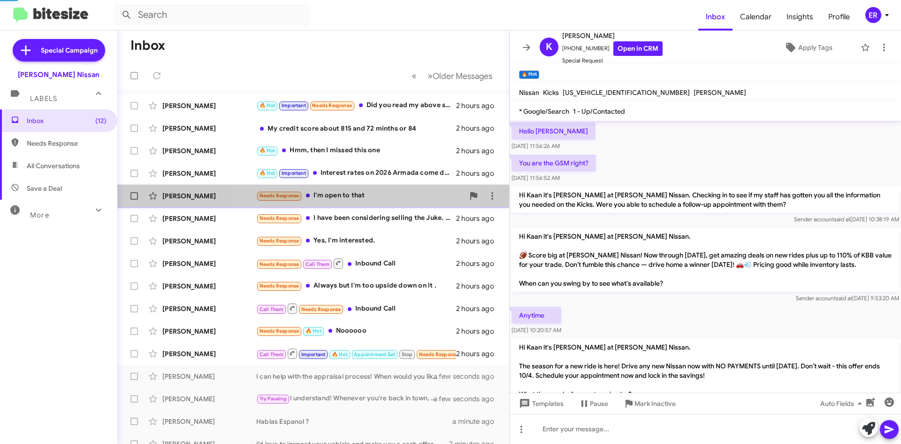
click at [353, 197] on div "Needs Response I'm open to that" at bounding box center [360, 195] width 208 height 11
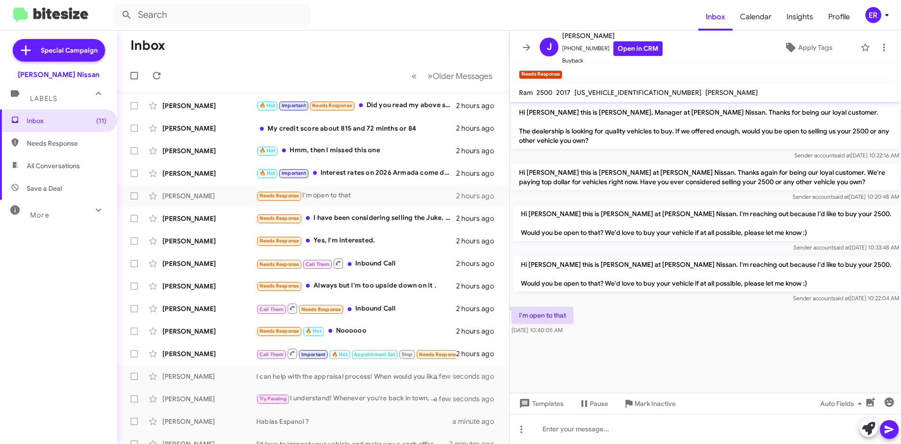
click at [862, 424] on button at bounding box center [869, 427] width 19 height 19
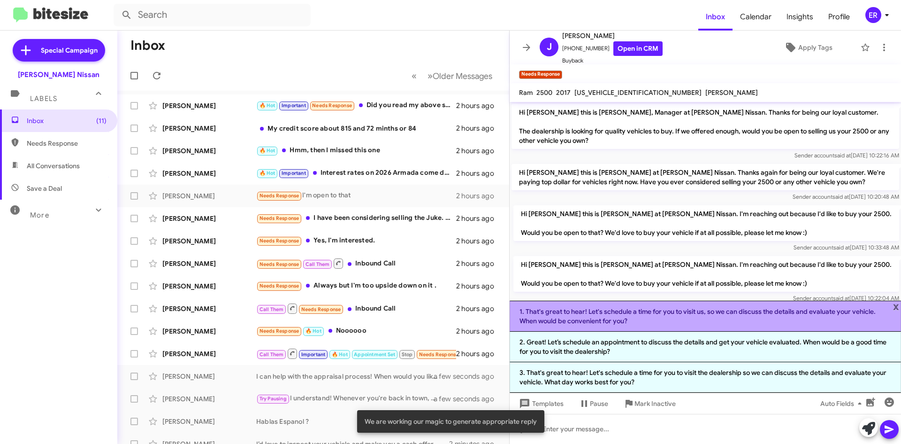
click at [650, 319] on li "1. That's great to hear! Let's schedule a time for you to visit us, so we can d…" at bounding box center [706, 315] width 392 height 31
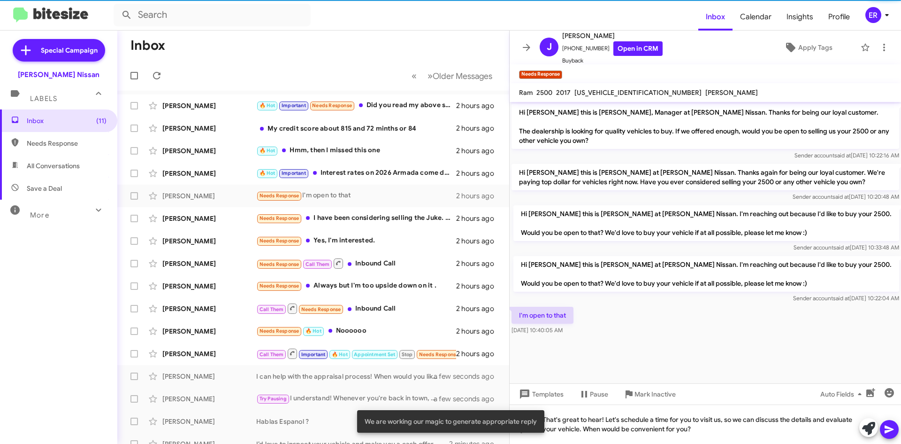
click at [896, 429] on button at bounding box center [889, 429] width 19 height 19
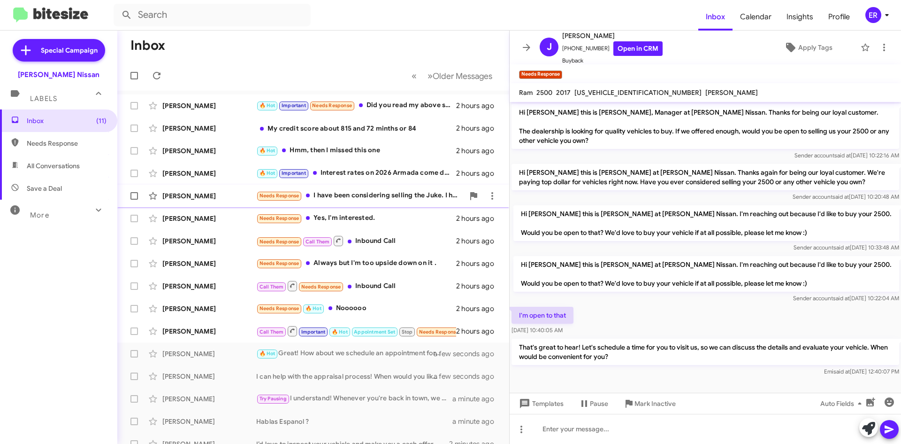
click at [365, 198] on div "Needs Response I have been considering selling the Juke. I have already purchas…" at bounding box center [360, 195] width 208 height 11
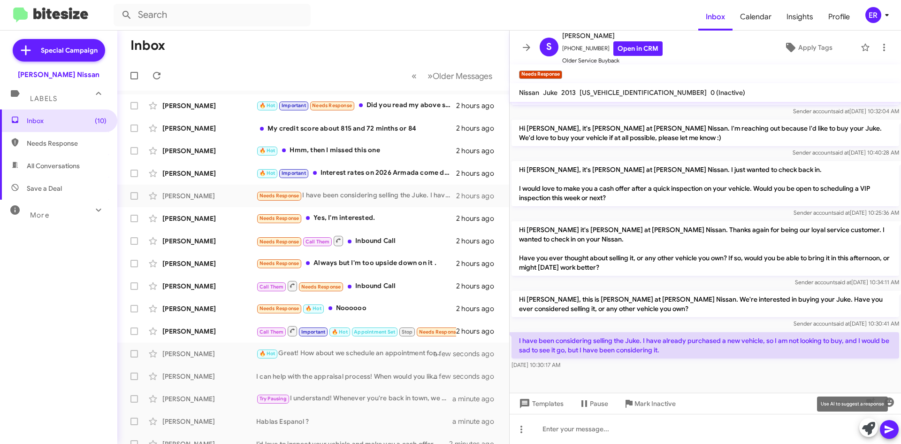
click at [872, 426] on icon at bounding box center [868, 428] width 13 height 13
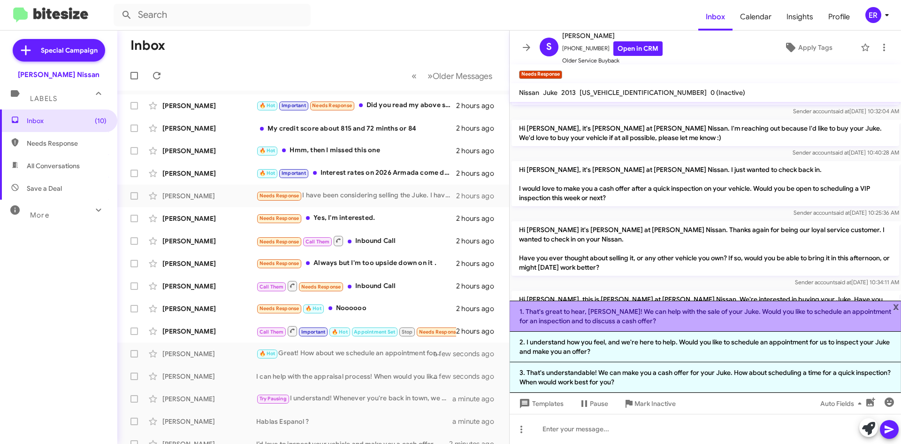
click at [640, 323] on li "1. That's great to hear, [PERSON_NAME]! We can help with the sale of your Juke.…" at bounding box center [706, 315] width 392 height 31
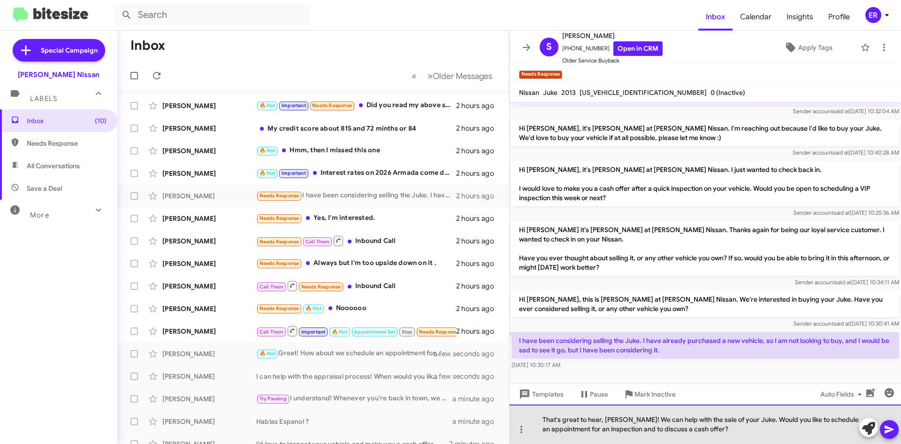
drag, startPoint x: 791, startPoint y: 419, endPoint x: 749, endPoint y: 419, distance: 42.2
click at [749, 419] on div "That's great to hear, [PERSON_NAME]! We can help with the sale of your Juke. Wo…" at bounding box center [706, 423] width 392 height 39
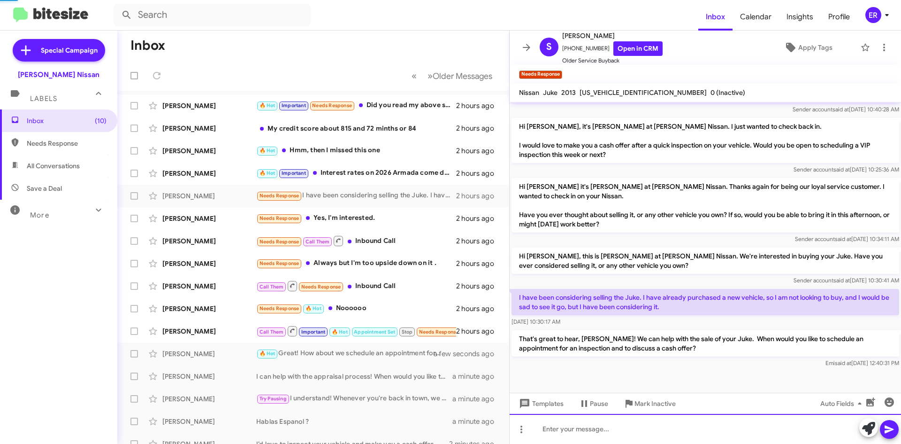
scroll to position [490, 0]
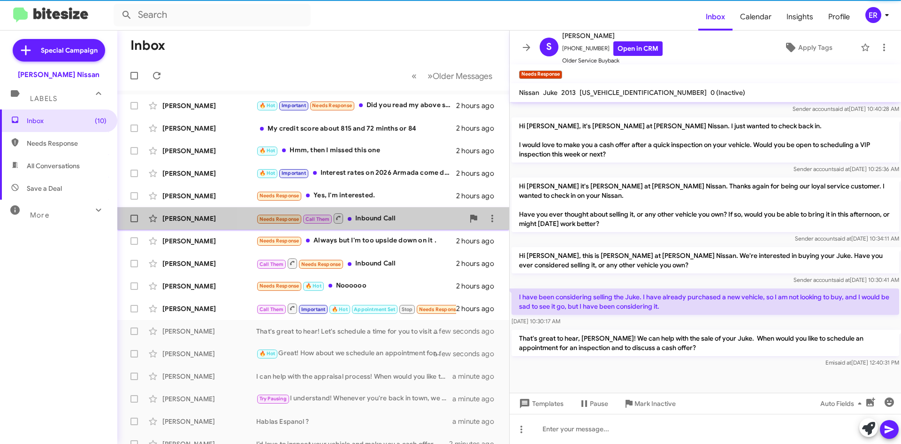
click at [417, 223] on div "Needs Response Call Them Inbound Call" at bounding box center [360, 218] width 208 height 12
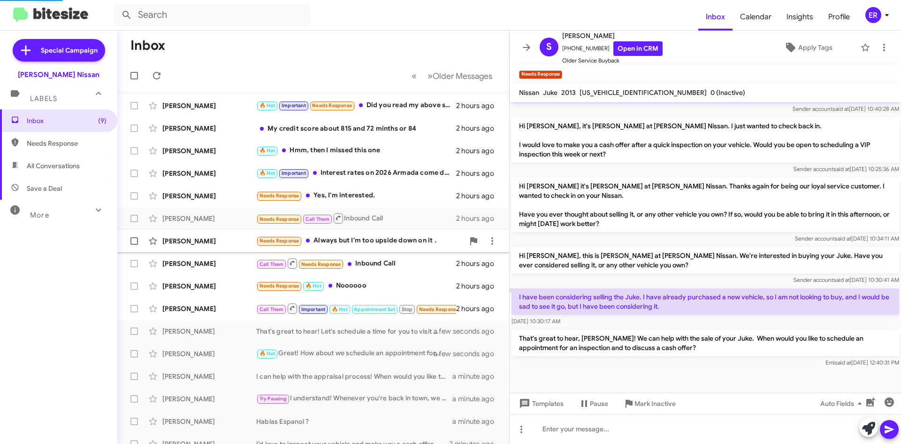
scroll to position [38, 0]
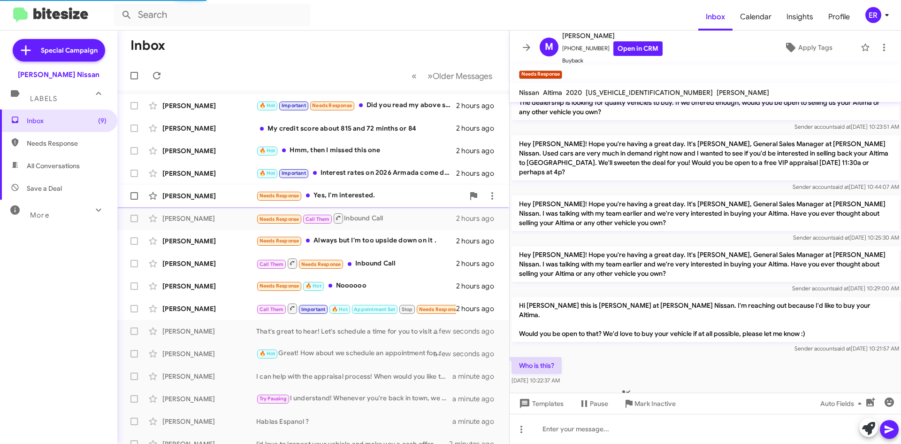
click at [405, 199] on div "Needs Response Yes, I'm interested." at bounding box center [360, 195] width 208 height 11
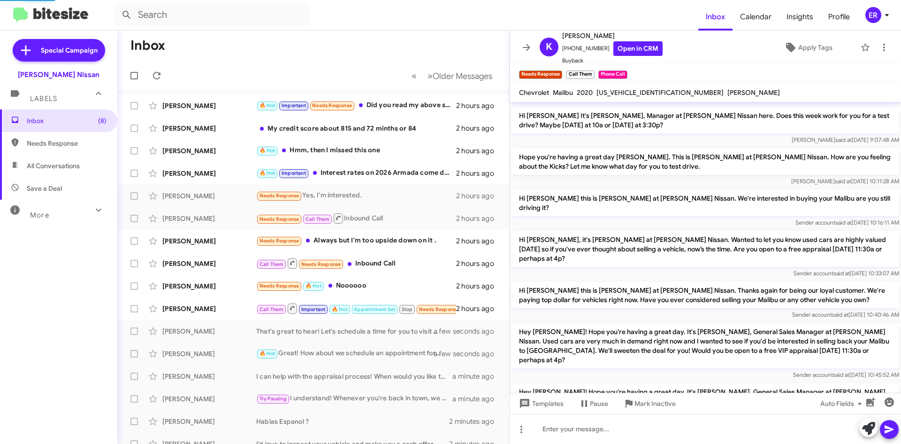
scroll to position [208, 0]
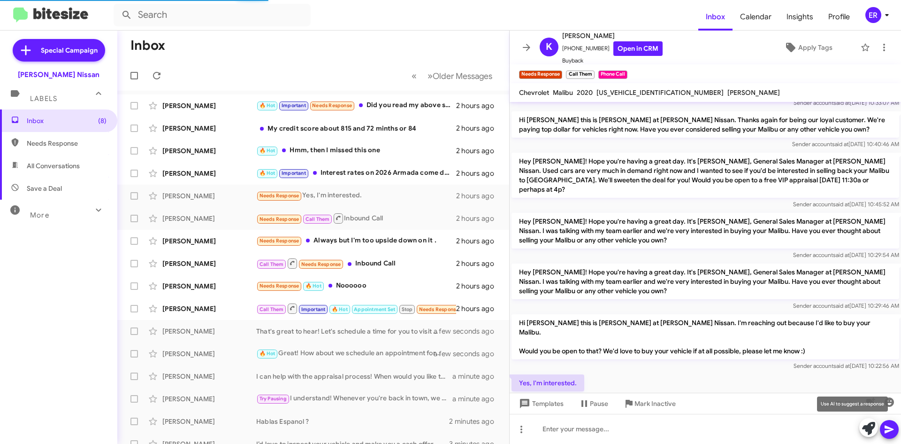
click at [871, 423] on icon at bounding box center [868, 428] width 13 height 13
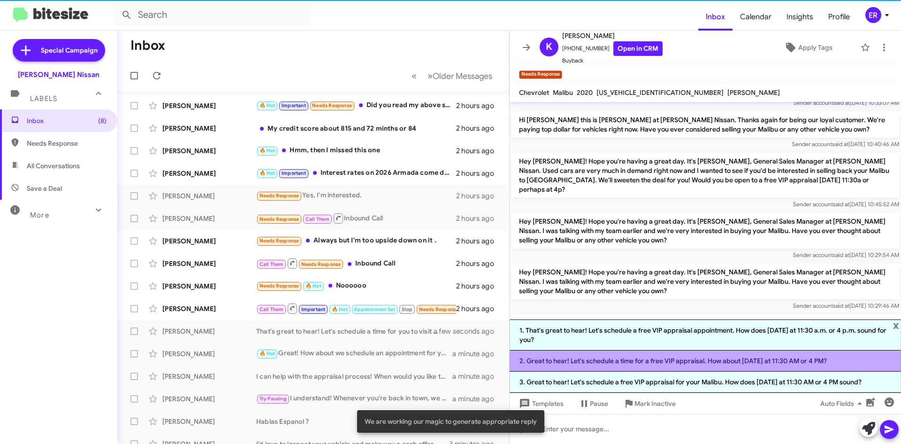
scroll to position [282, 0]
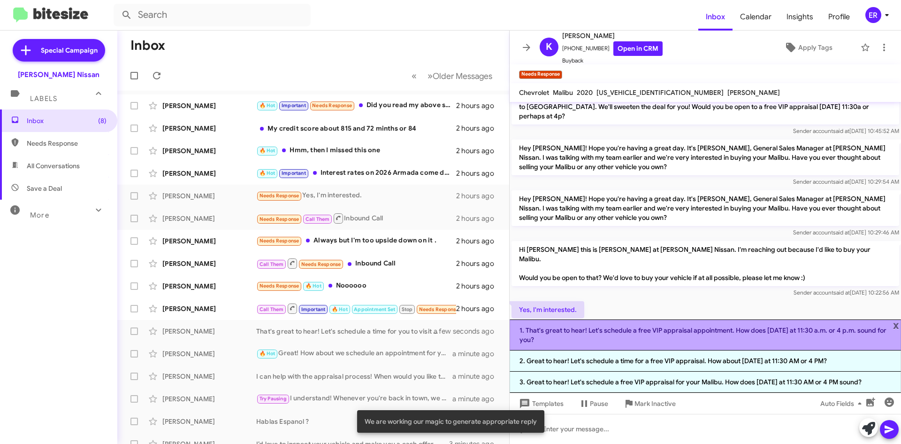
click at [682, 339] on li "1. That's great to hear! Let's schedule a free VIP appraisal appointment. How d…" at bounding box center [706, 334] width 392 height 31
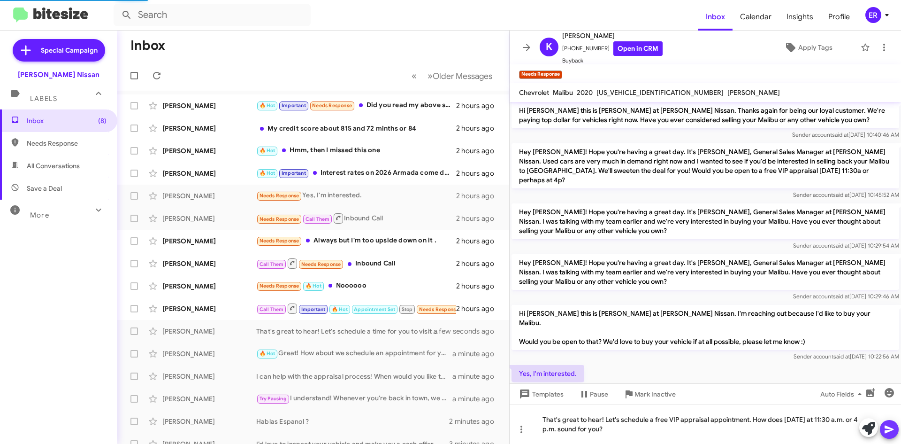
click at [894, 435] on span at bounding box center [889, 429] width 11 height 19
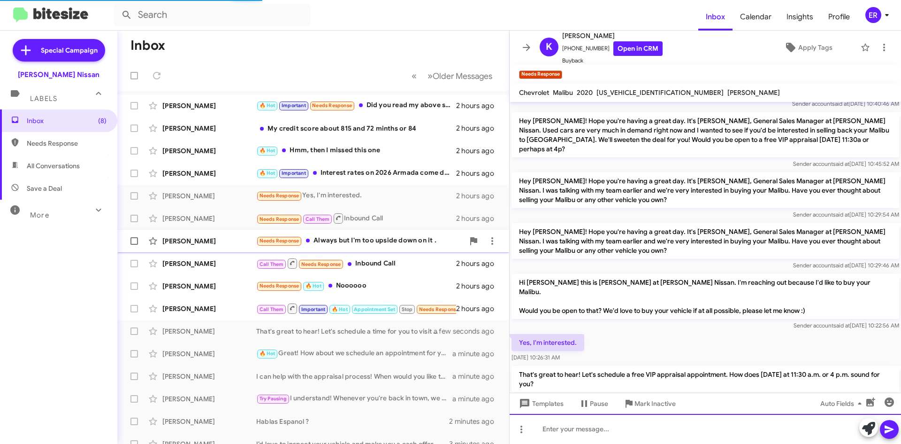
scroll to position [252, 0]
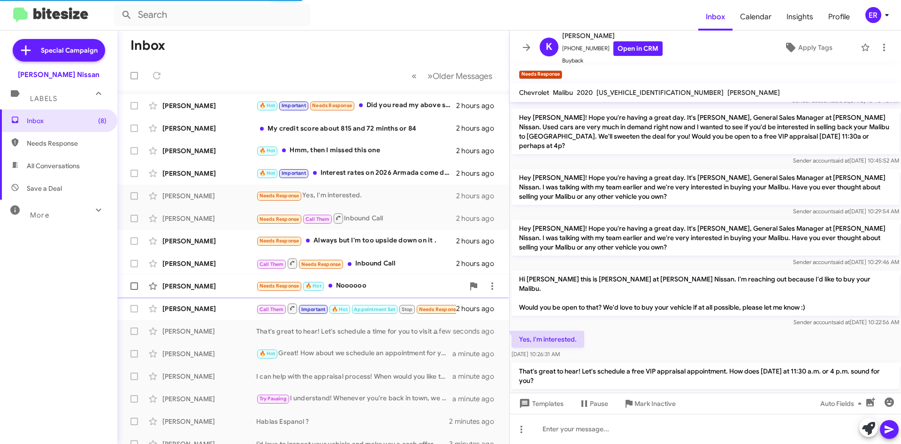
click at [373, 285] on div "Needs Response 🔥 Hot Noooooo" at bounding box center [360, 285] width 208 height 11
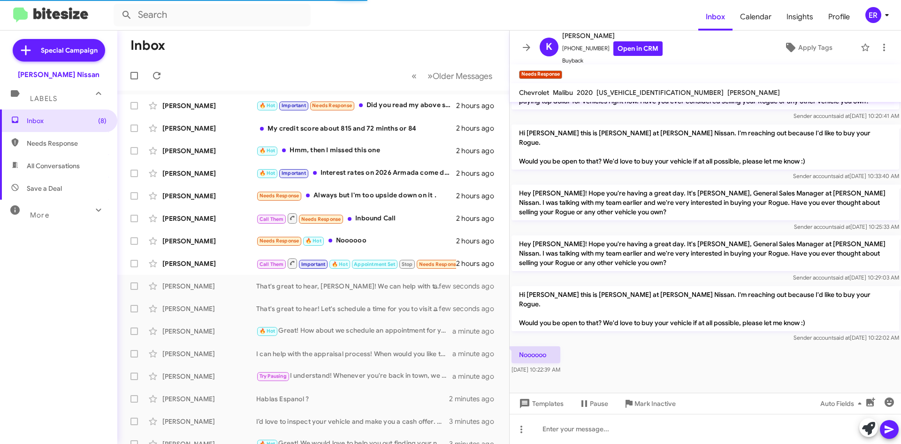
scroll to position [62, 0]
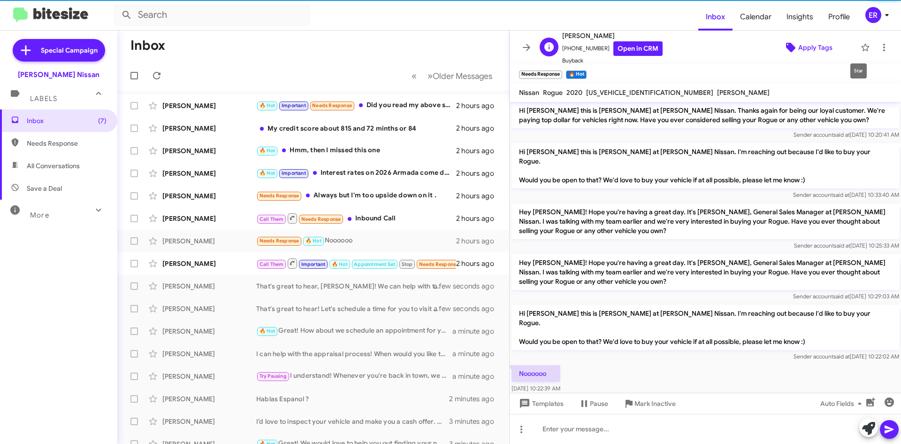
click at [828, 50] on span "Apply Tags" at bounding box center [808, 47] width 81 height 17
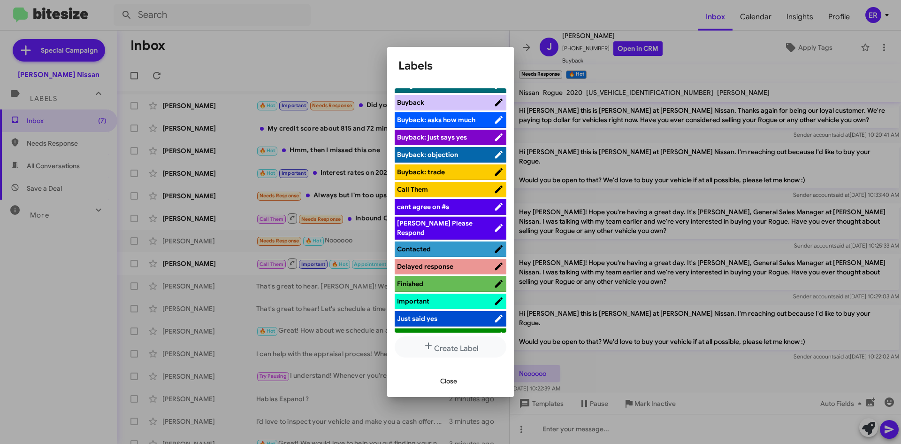
scroll to position [282, 0]
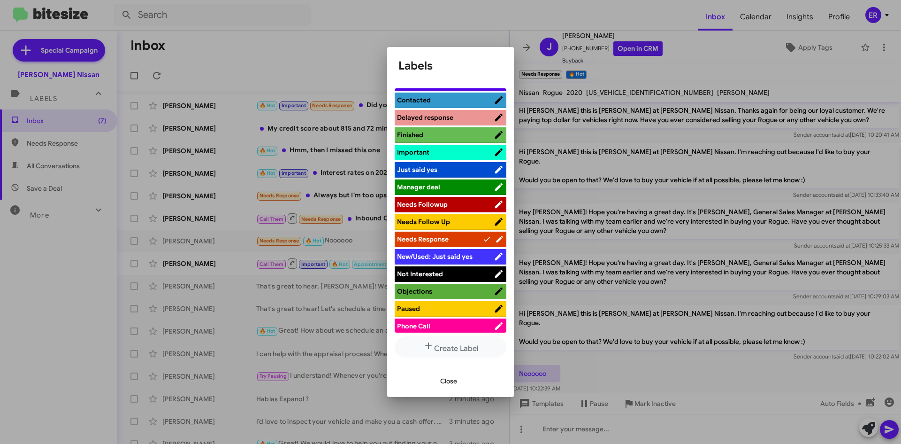
click at [446, 269] on span "Not Interested" at bounding box center [445, 273] width 97 height 9
click at [451, 382] on span "Close" at bounding box center [448, 380] width 17 height 17
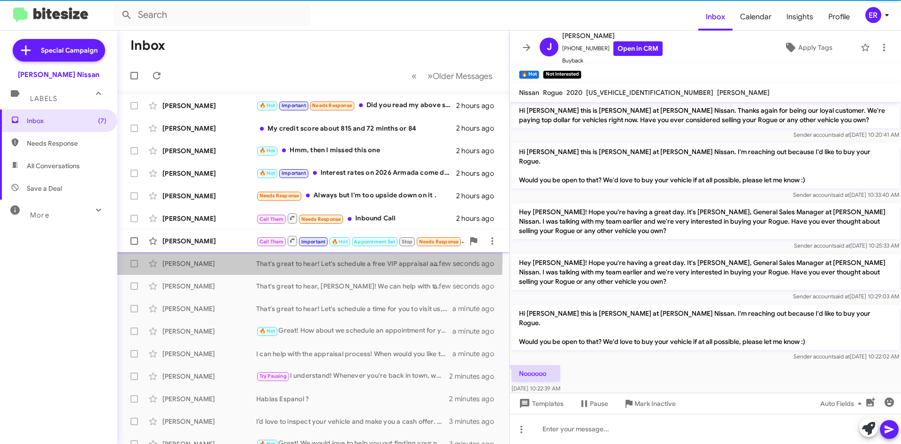
click at [211, 258] on div "[PERSON_NAME] That's great to hear! Let's schedule a free VIP appraisal appoint…" at bounding box center [313, 263] width 377 height 19
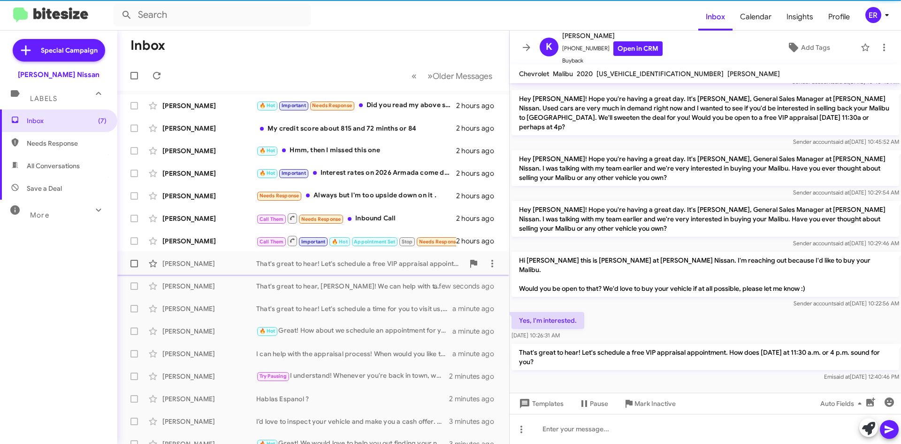
scroll to position [233, 0]
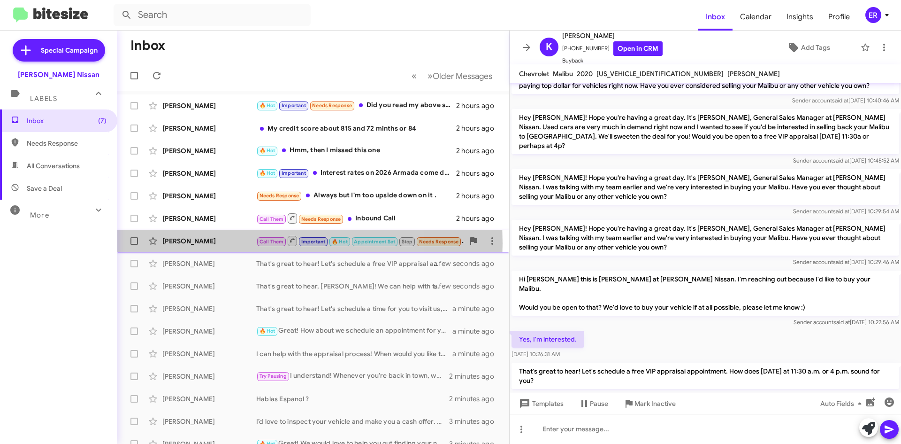
click at [225, 243] on div "[PERSON_NAME]" at bounding box center [209, 240] width 94 height 9
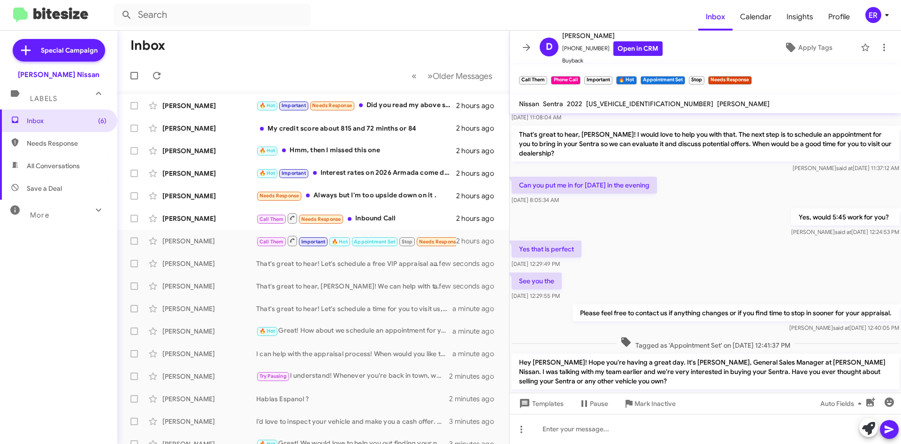
scroll to position [271, 0]
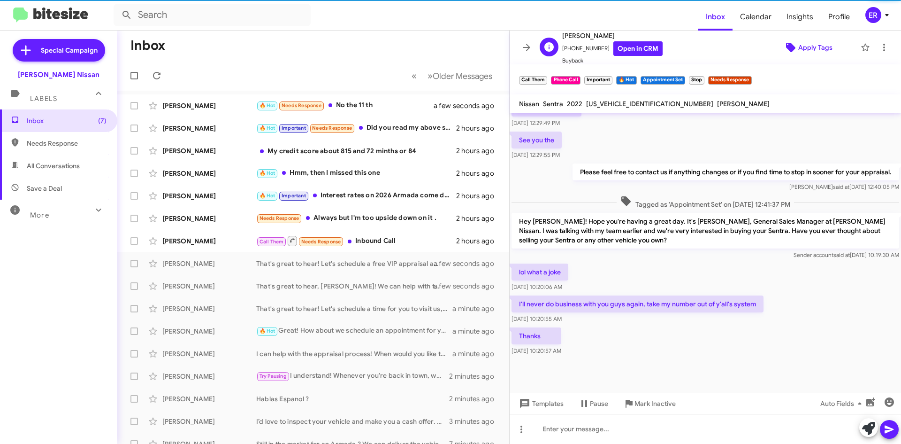
click at [804, 47] on span "Apply Tags" at bounding box center [816, 47] width 34 height 17
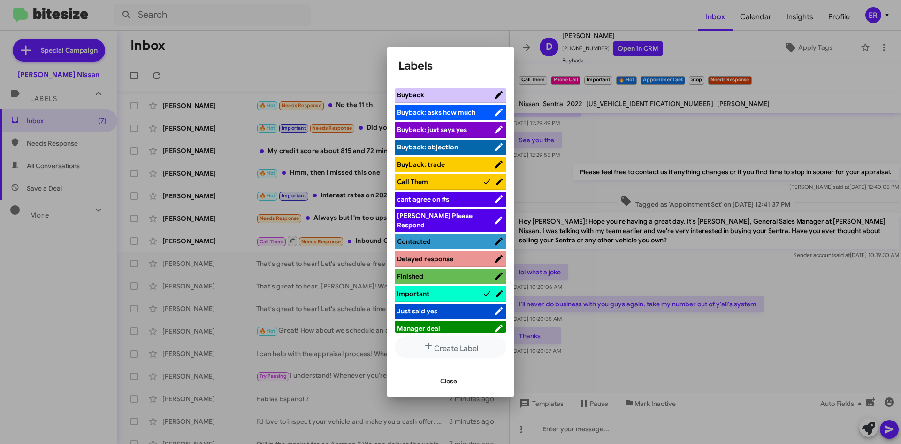
scroll to position [329, 0]
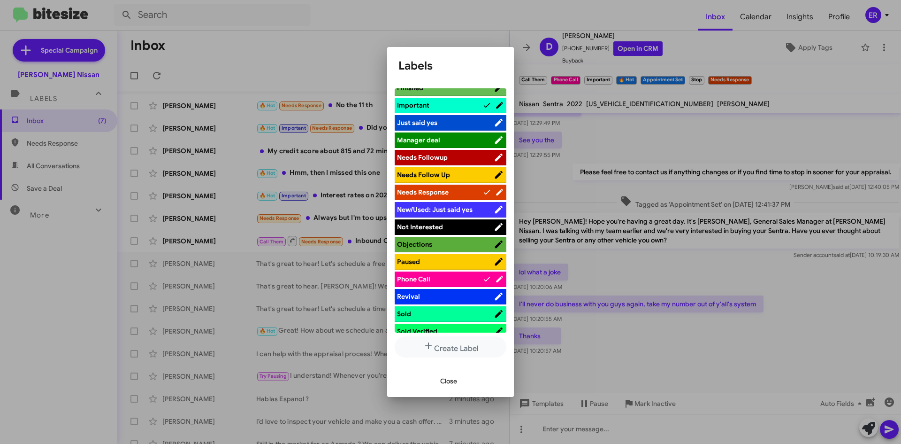
click at [436, 223] on span "Not Interested" at bounding box center [420, 227] width 46 height 8
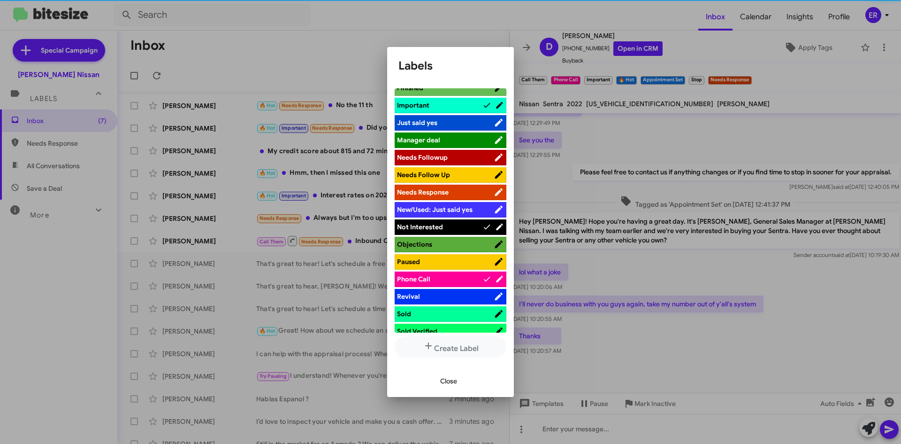
click at [454, 379] on span "Close" at bounding box center [448, 380] width 17 height 17
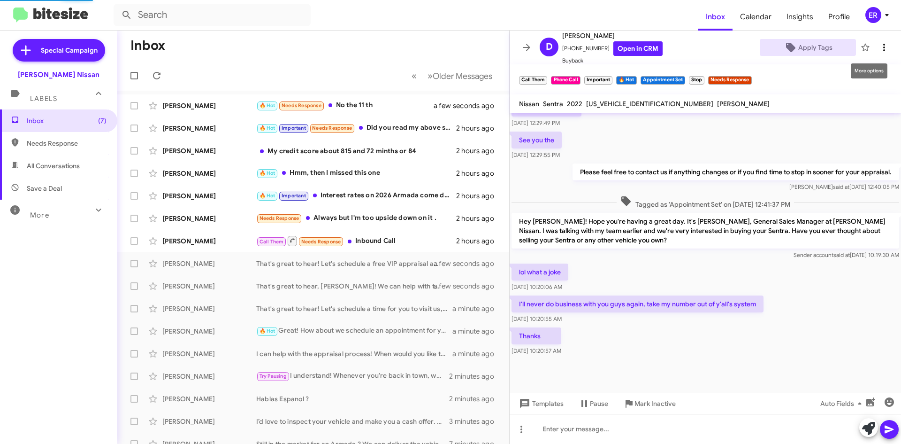
click at [879, 49] on icon at bounding box center [884, 47] width 11 height 11
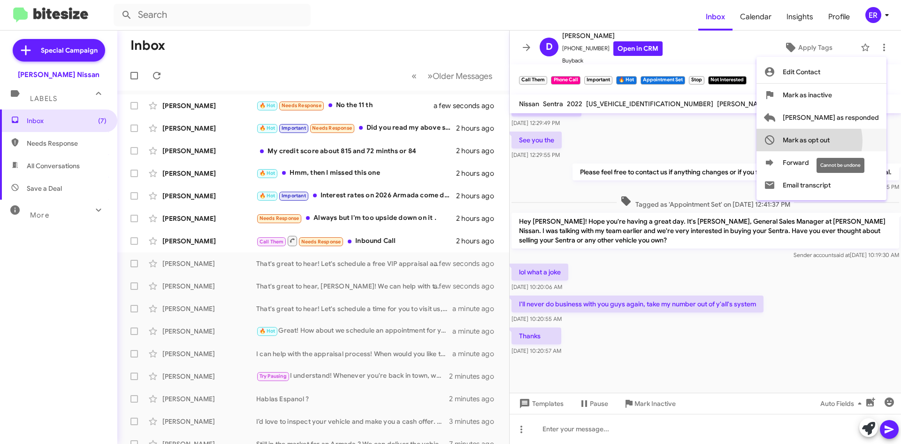
click at [830, 141] on span "Mark as opt out" at bounding box center [806, 140] width 47 height 23
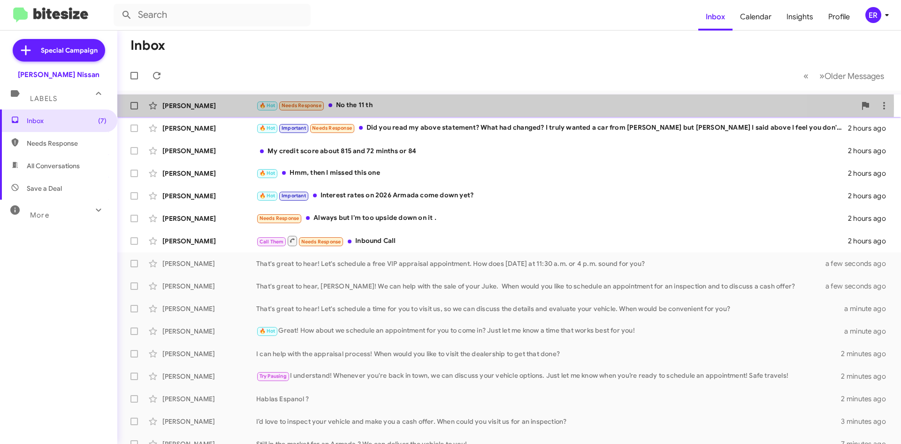
click at [433, 106] on div "🔥 Hot Needs Response No the 11 th" at bounding box center [556, 105] width 600 height 11
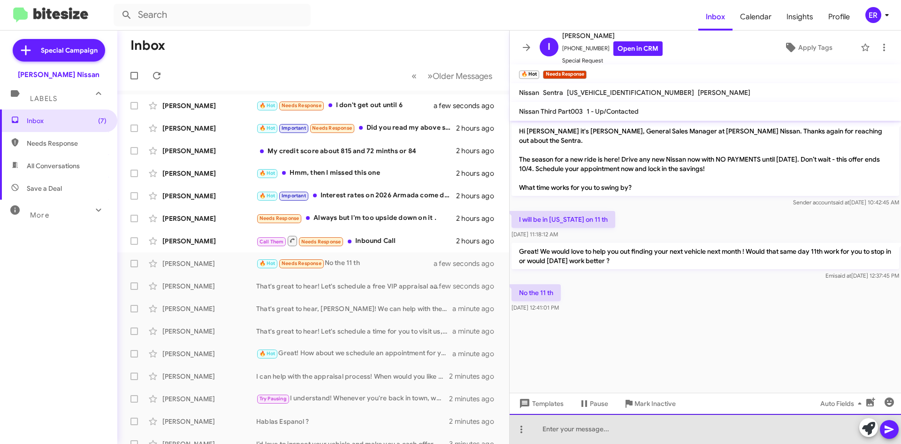
click at [645, 428] on div at bounding box center [706, 429] width 392 height 30
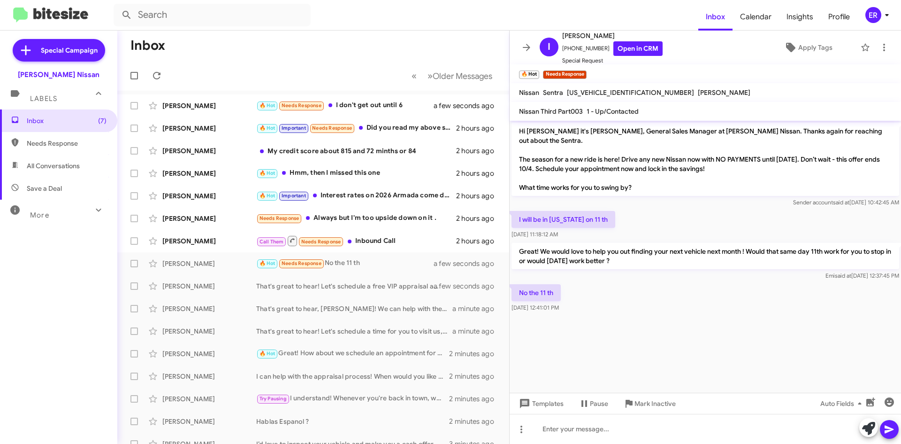
click at [619, 351] on cdk-virtual-scroll-viewport "Hi [PERSON_NAME] it's [PERSON_NAME], General Sales Manager at [PERSON_NAME] Nis…" at bounding box center [706, 257] width 392 height 272
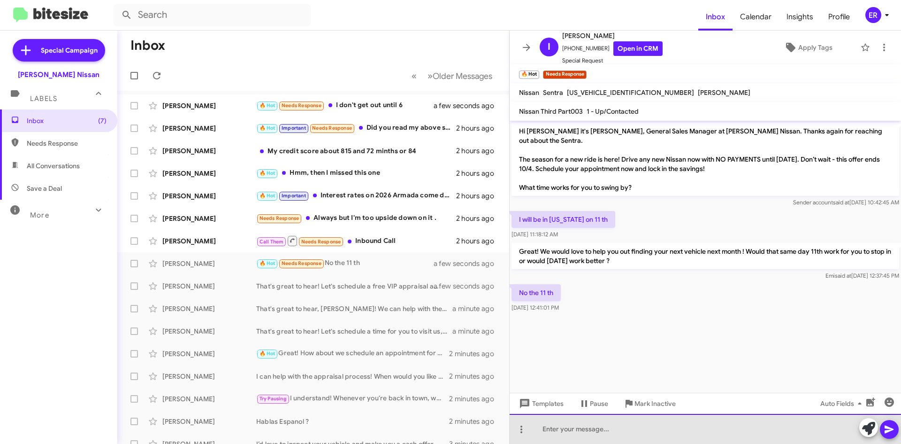
click at [591, 433] on div at bounding box center [706, 429] width 392 height 30
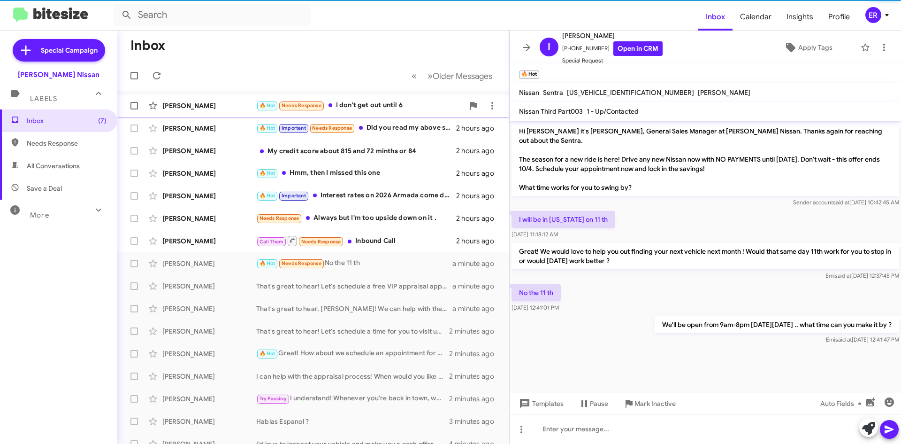
click at [399, 107] on div "🔥 Hot Needs Response I don't get out until 6" at bounding box center [360, 105] width 208 height 11
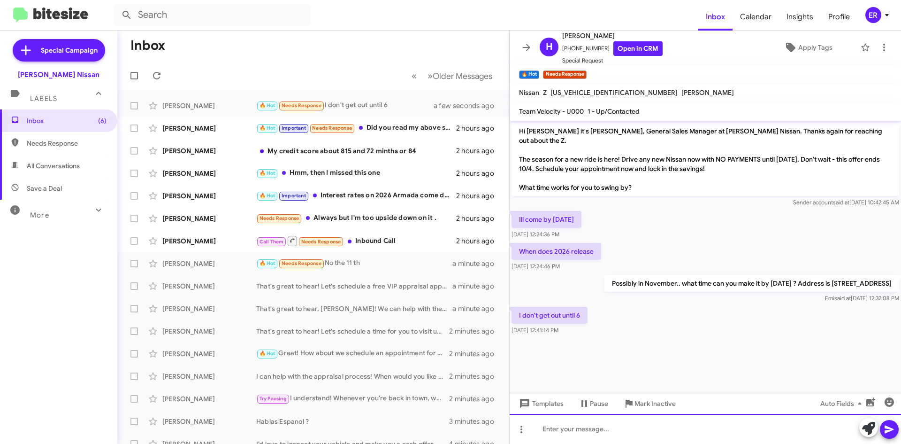
click at [639, 428] on div at bounding box center [706, 429] width 392 height 30
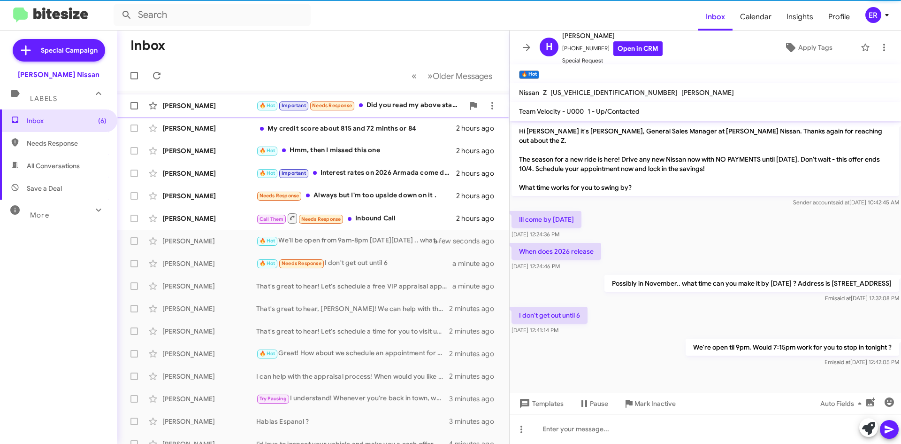
click at [411, 107] on div "🔥 Hot Important Needs Response Did you read my above statement? What had change…" at bounding box center [360, 105] width 208 height 11
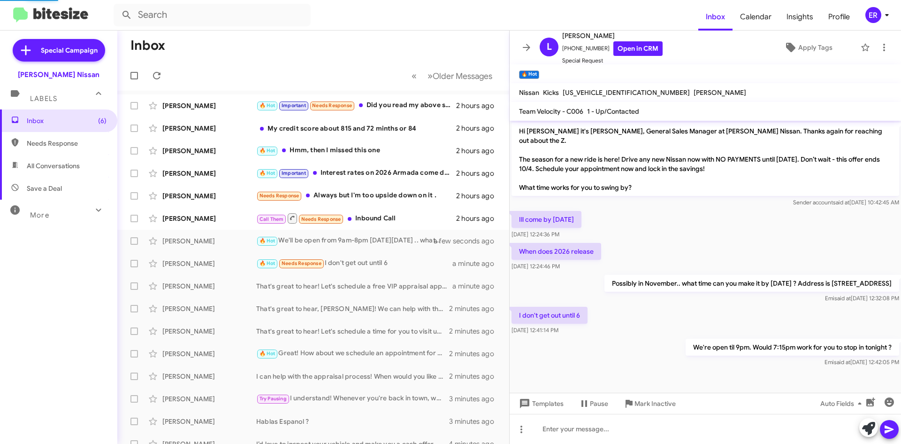
scroll to position [815, 0]
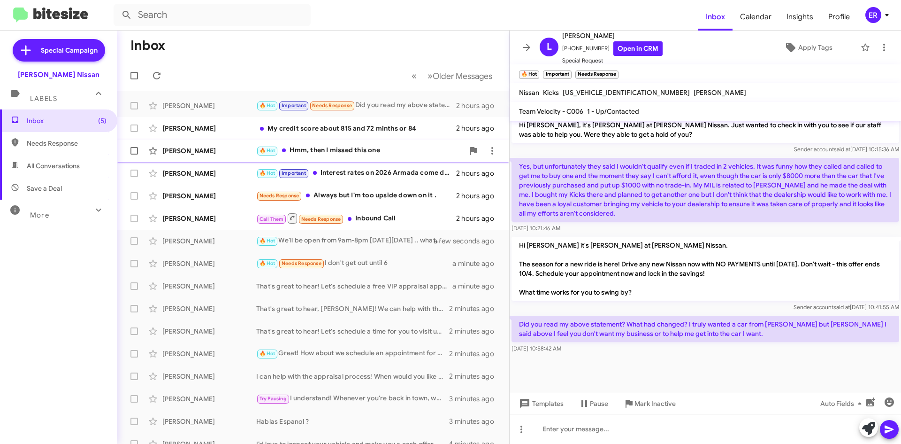
click at [358, 151] on div "🔥 Hot Hmm, then I missed this one" at bounding box center [360, 150] width 208 height 11
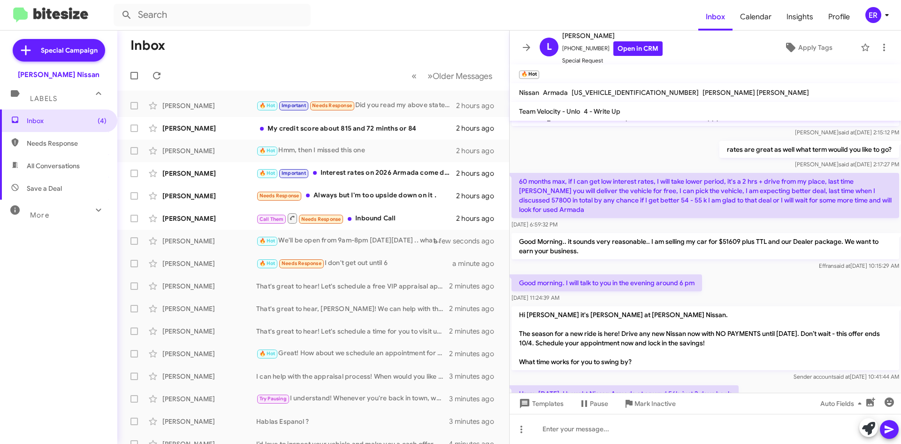
scroll to position [371, 0]
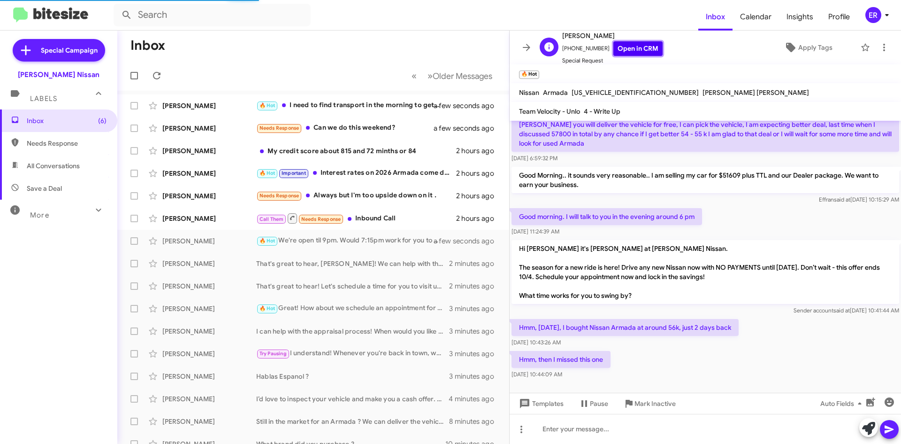
click at [625, 45] on link "Open in CRM" at bounding box center [638, 48] width 49 height 15
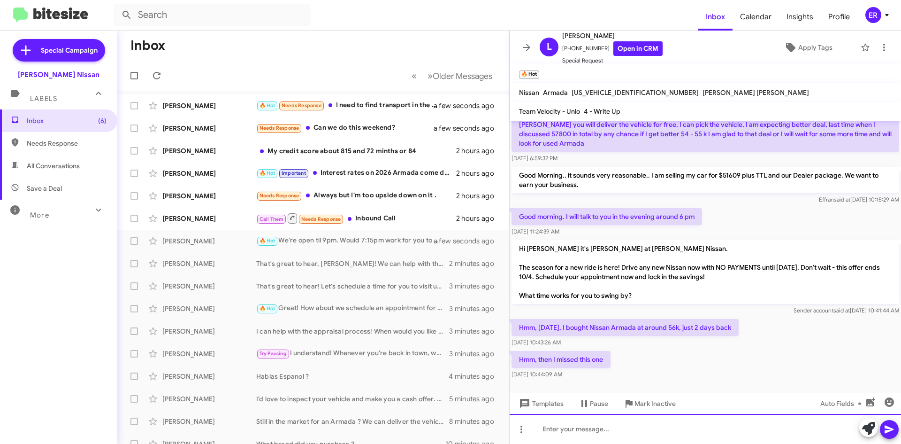
click at [607, 430] on div at bounding box center [706, 429] width 392 height 30
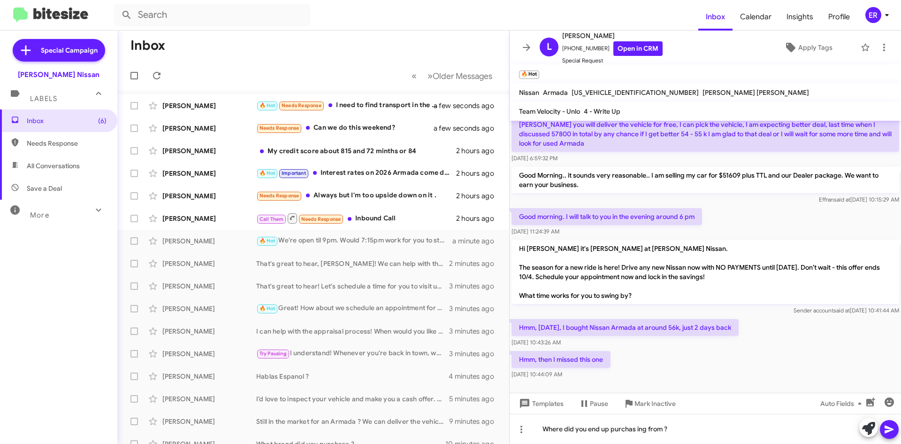
drag, startPoint x: 634, startPoint y: 432, endPoint x: 623, endPoint y: 333, distance: 99.1
click at [624, 349] on div "Hmm, then I missed this one [DATE] 10:44:09 AM" at bounding box center [706, 365] width 392 height 32
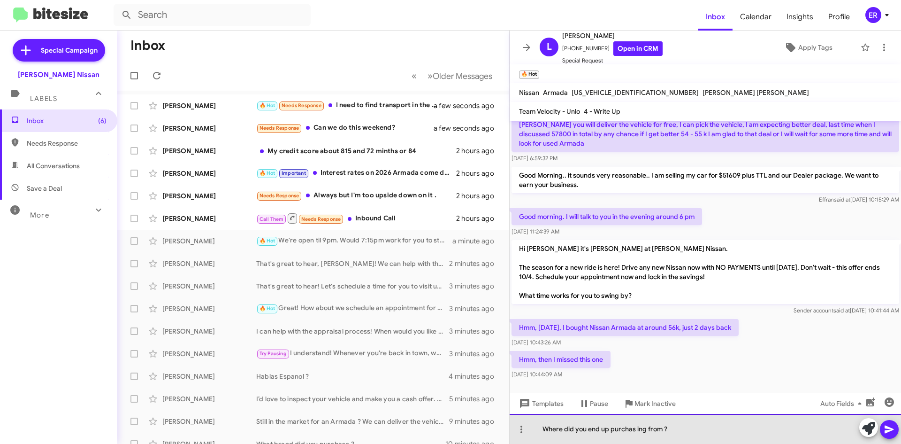
click at [648, 430] on div "Where did you end up purchas ing from ?" at bounding box center [706, 429] width 392 height 30
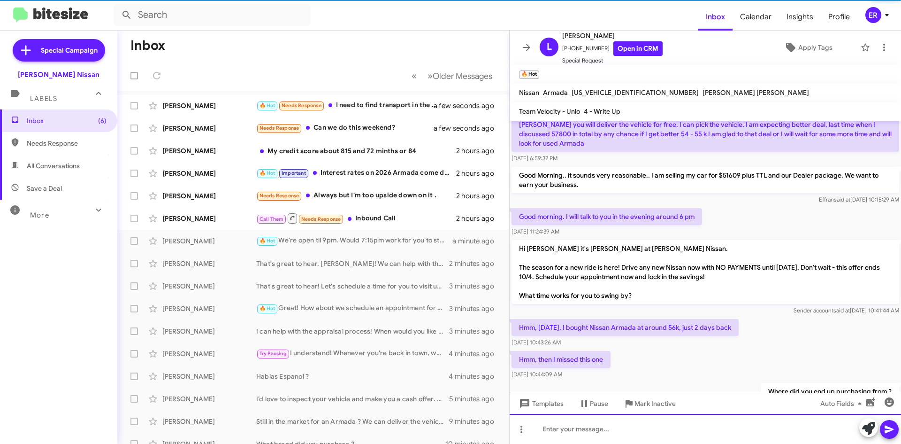
scroll to position [0, 0]
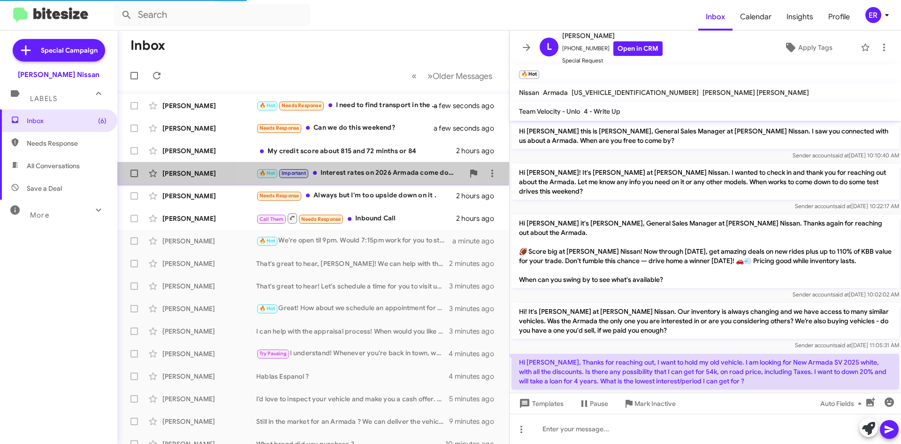
click at [360, 168] on div "🔥 Hot Important Interest rates on 2026 Armada come down yet?" at bounding box center [360, 173] width 208 height 11
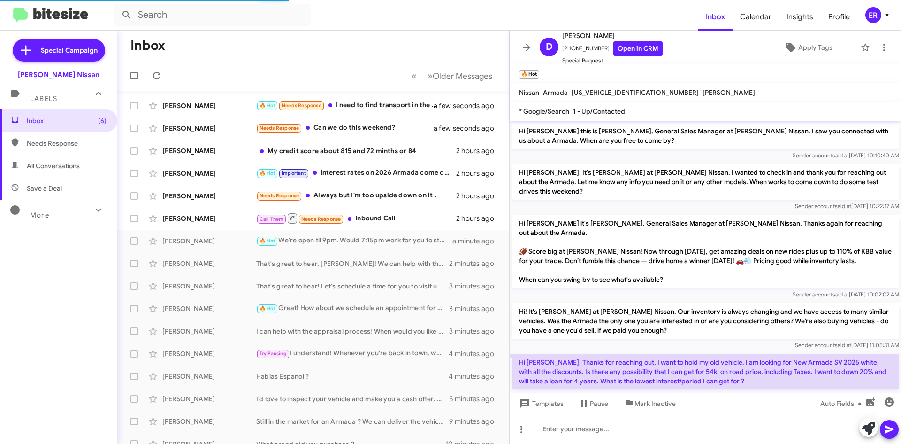
scroll to position [305, 0]
